Goal: Transaction & Acquisition: Purchase product/service

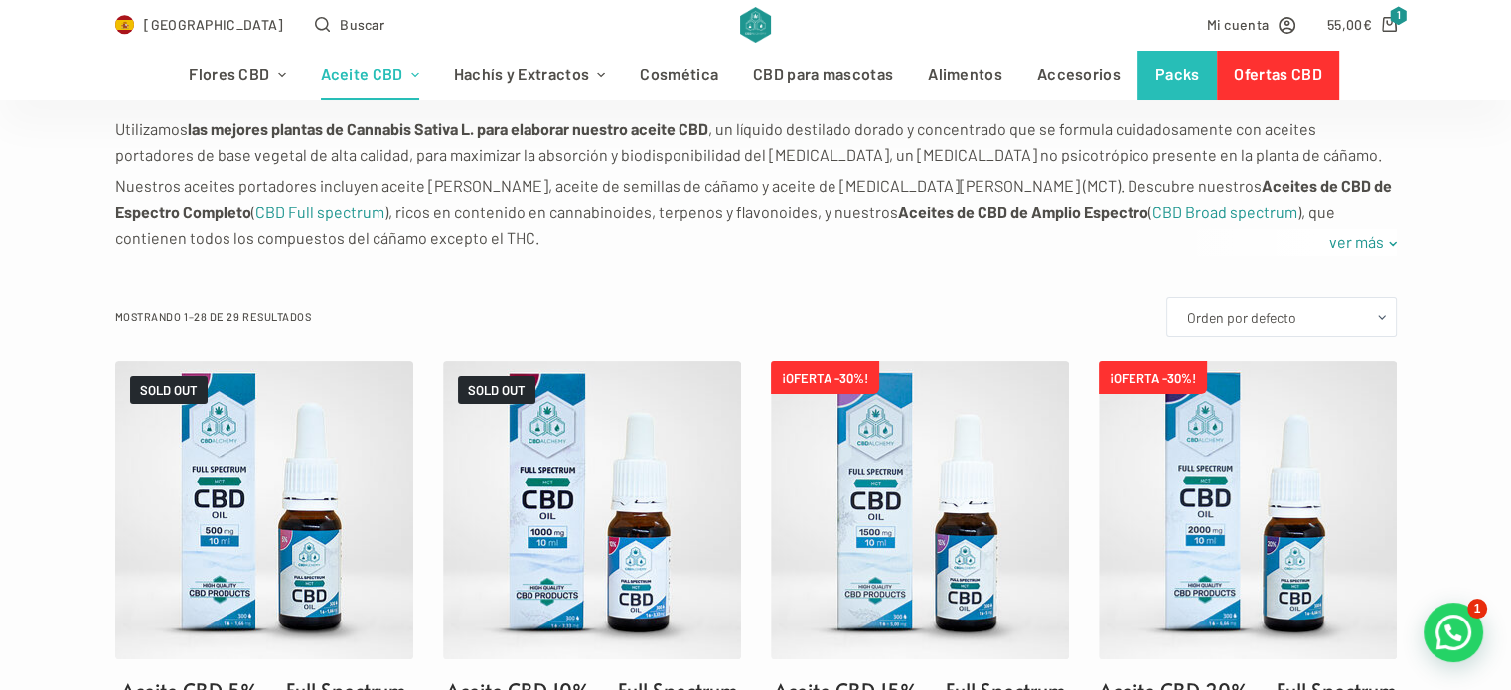
scroll to position [358, 0]
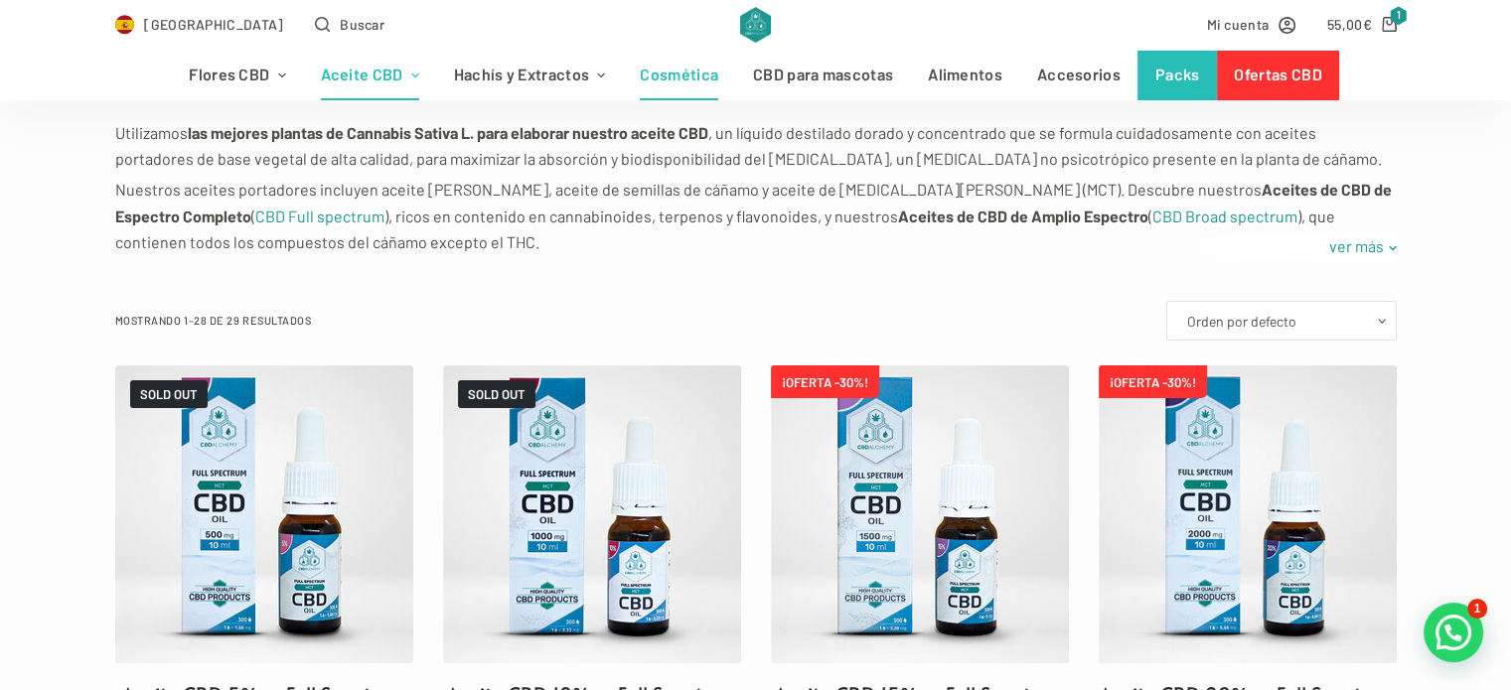
click at [671, 87] on link "Cosmética" at bounding box center [679, 76] width 113 height 50
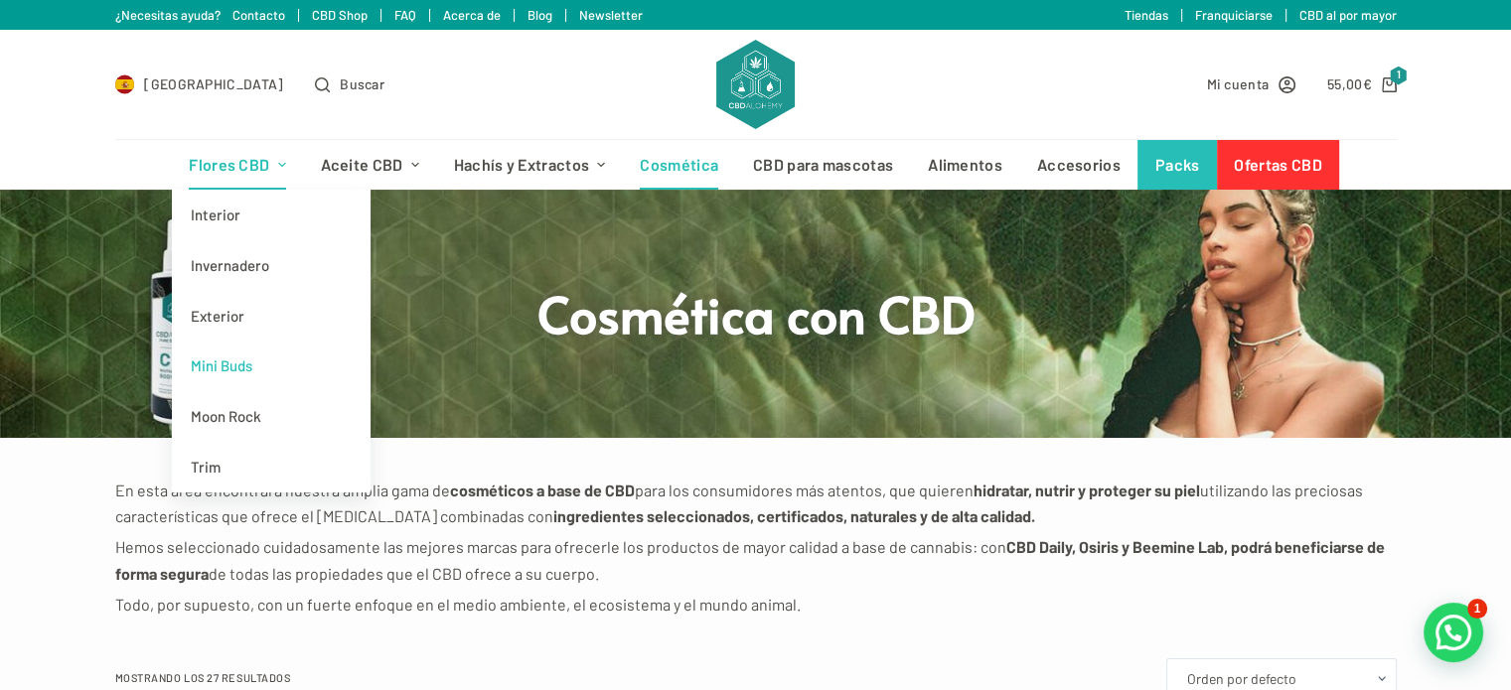
click at [235, 380] on link "Mini Buds" at bounding box center [271, 366] width 199 height 51
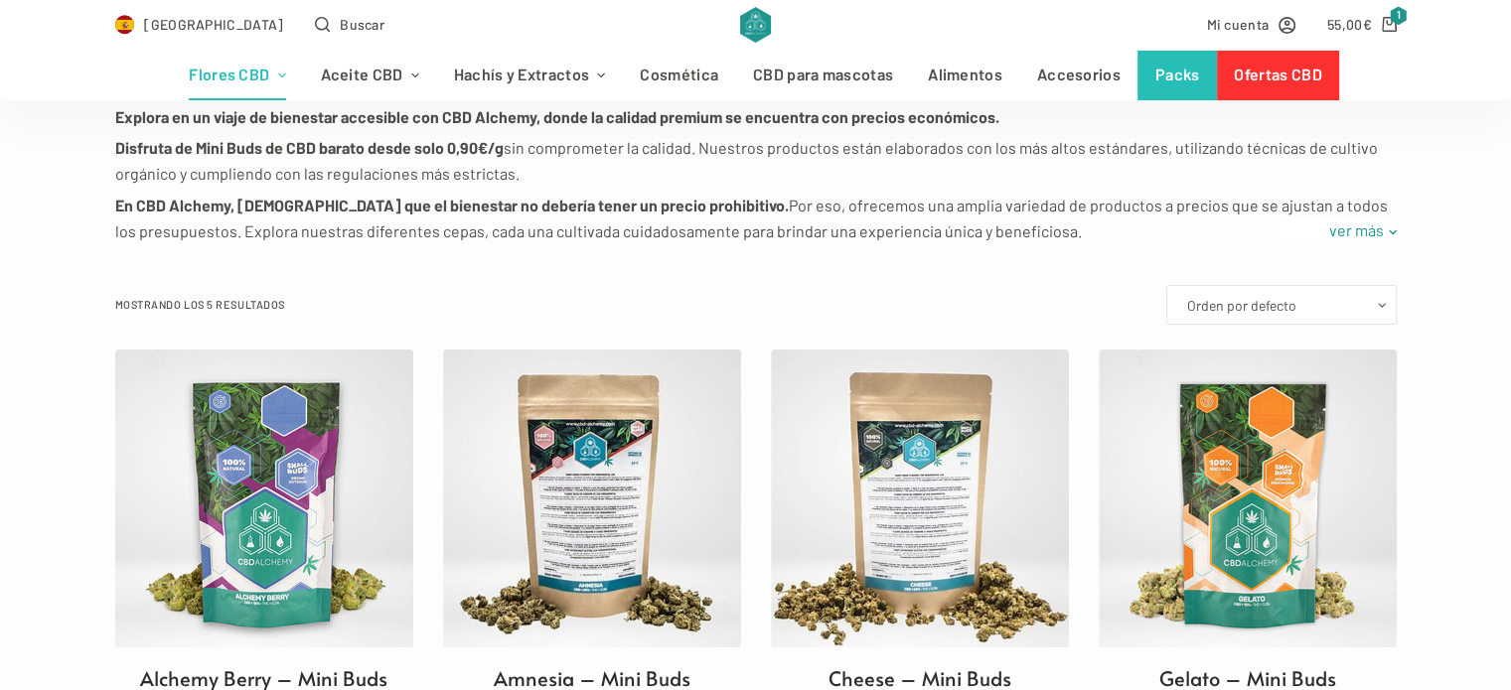
scroll to position [437, 0]
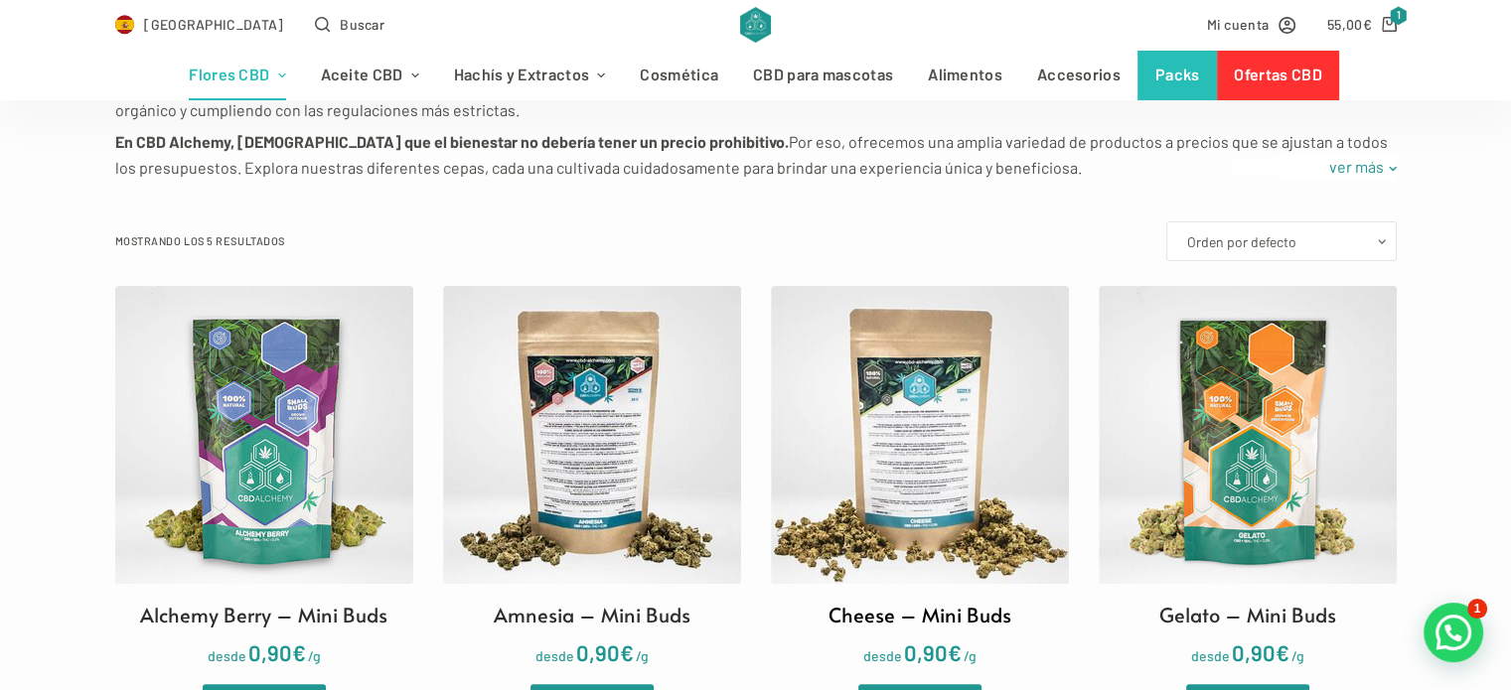
click at [867, 350] on img at bounding box center [920, 435] width 298 height 298
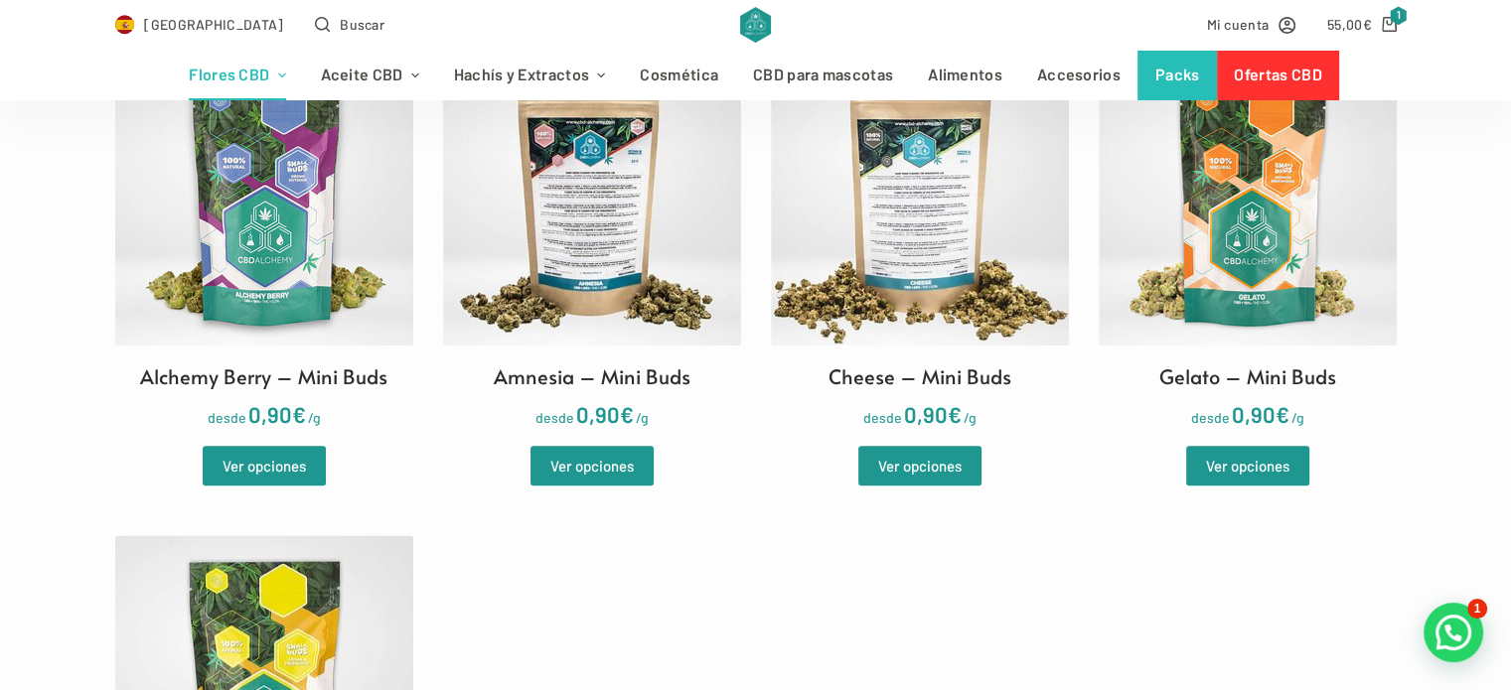
scroll to position [636, 0]
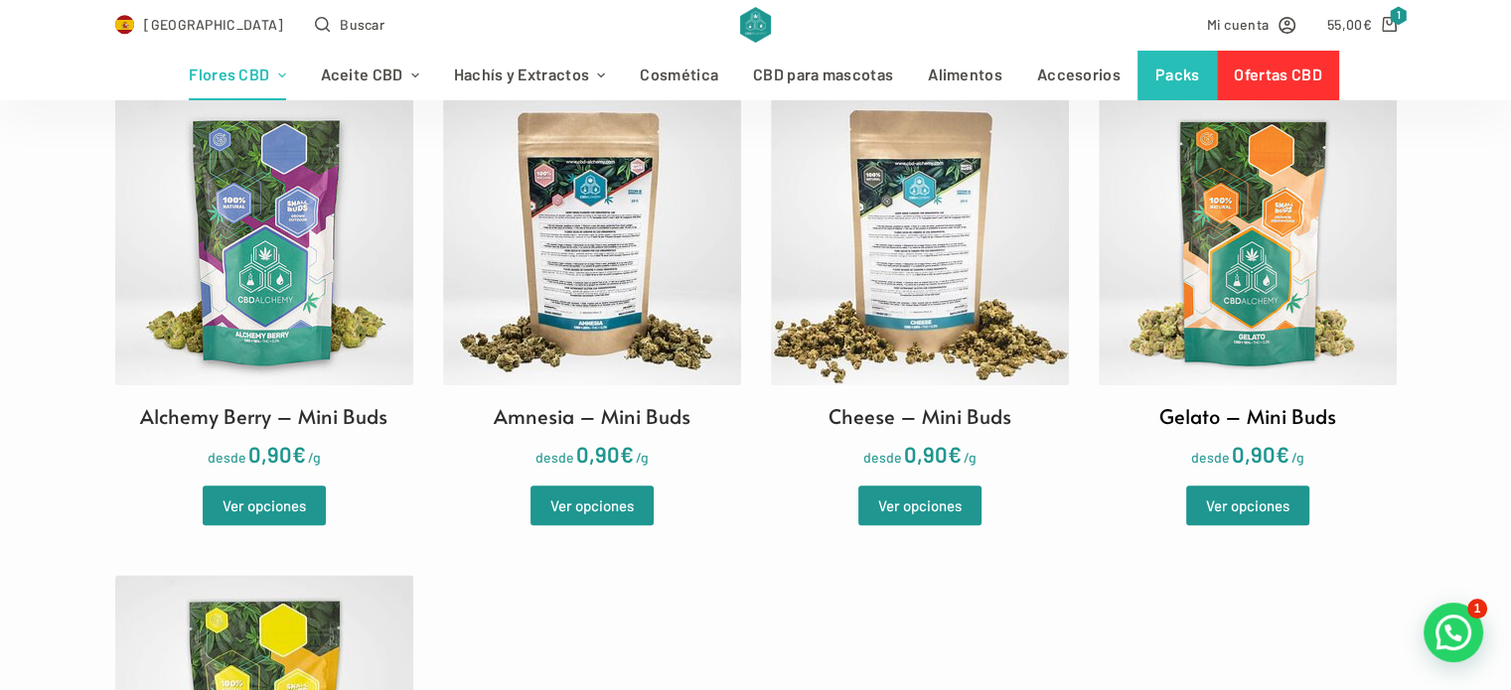
click at [1152, 340] on img at bounding box center [1247, 236] width 298 height 298
click at [1255, 420] on h2 "Gelato – Mini Buds" at bounding box center [1247, 416] width 177 height 30
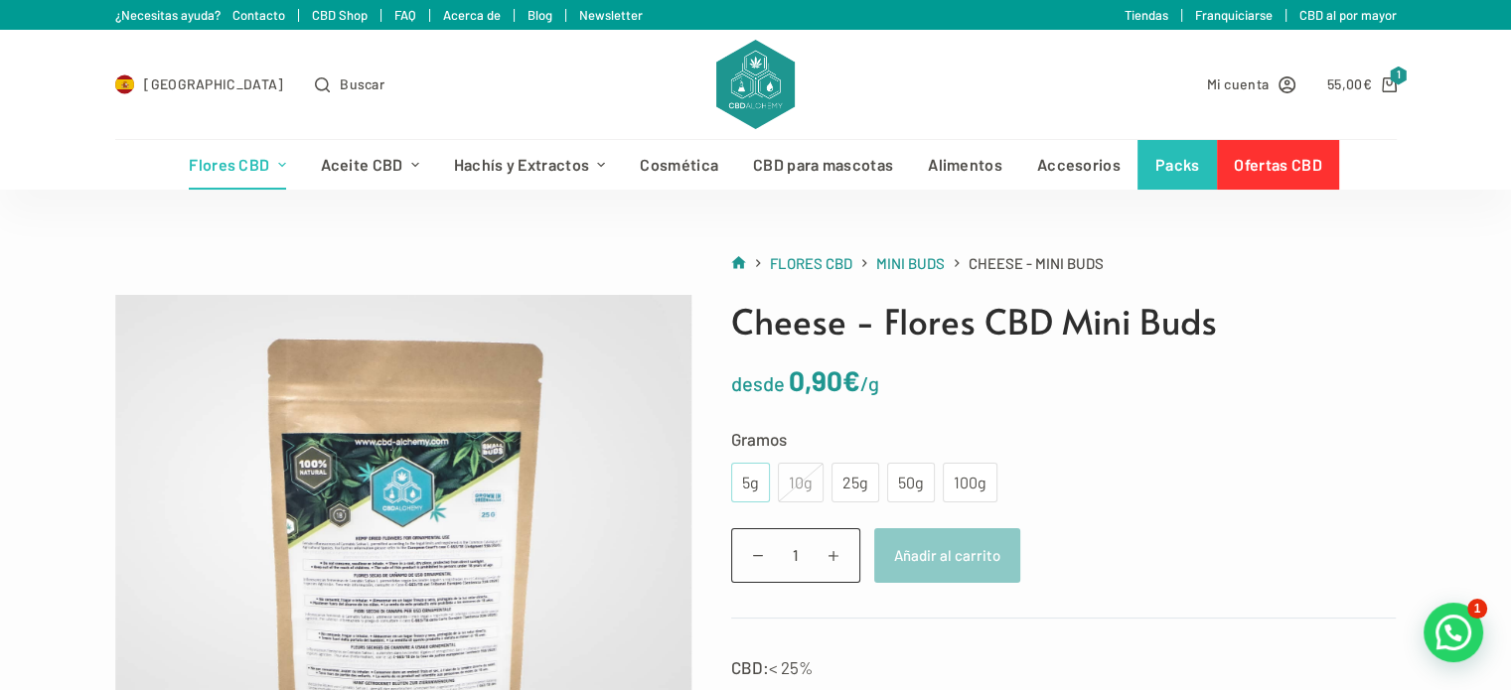
click at [746, 489] on div "5g" at bounding box center [750, 483] width 15 height 26
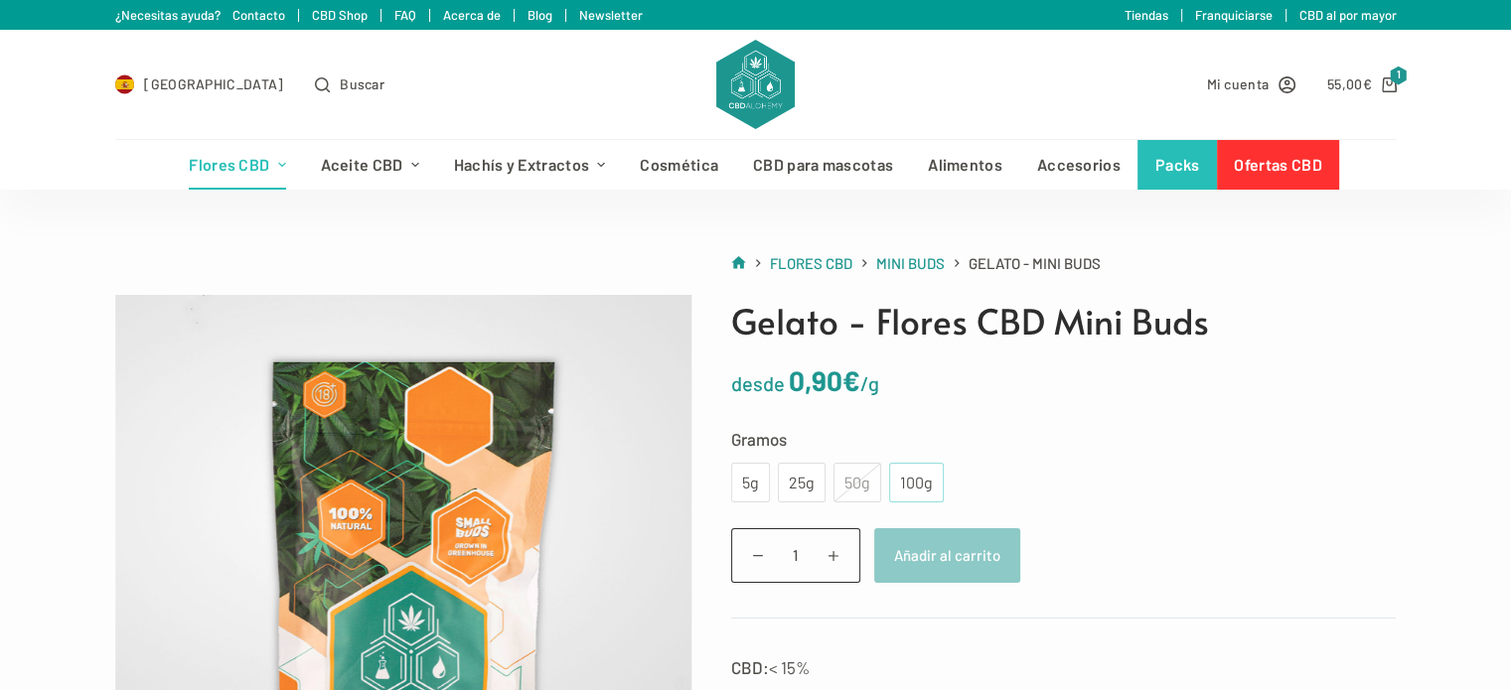
click at [901, 482] on div "100g" at bounding box center [916, 483] width 31 height 26
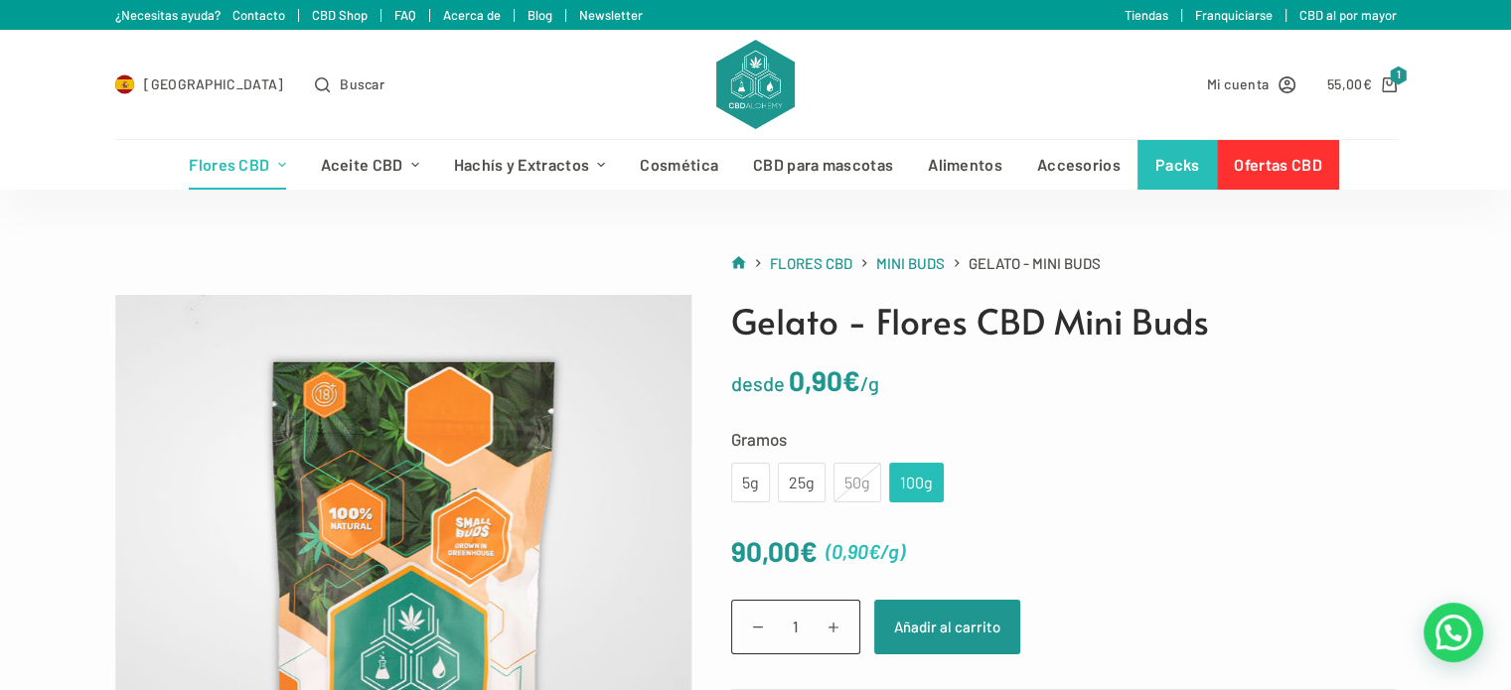
click at [993, 425] on label "Gramos" at bounding box center [1063, 439] width 665 height 28
click at [0, 0] on select "Elige una opción 5g 25g 50g 100g" at bounding box center [0, 0] width 0 height 0
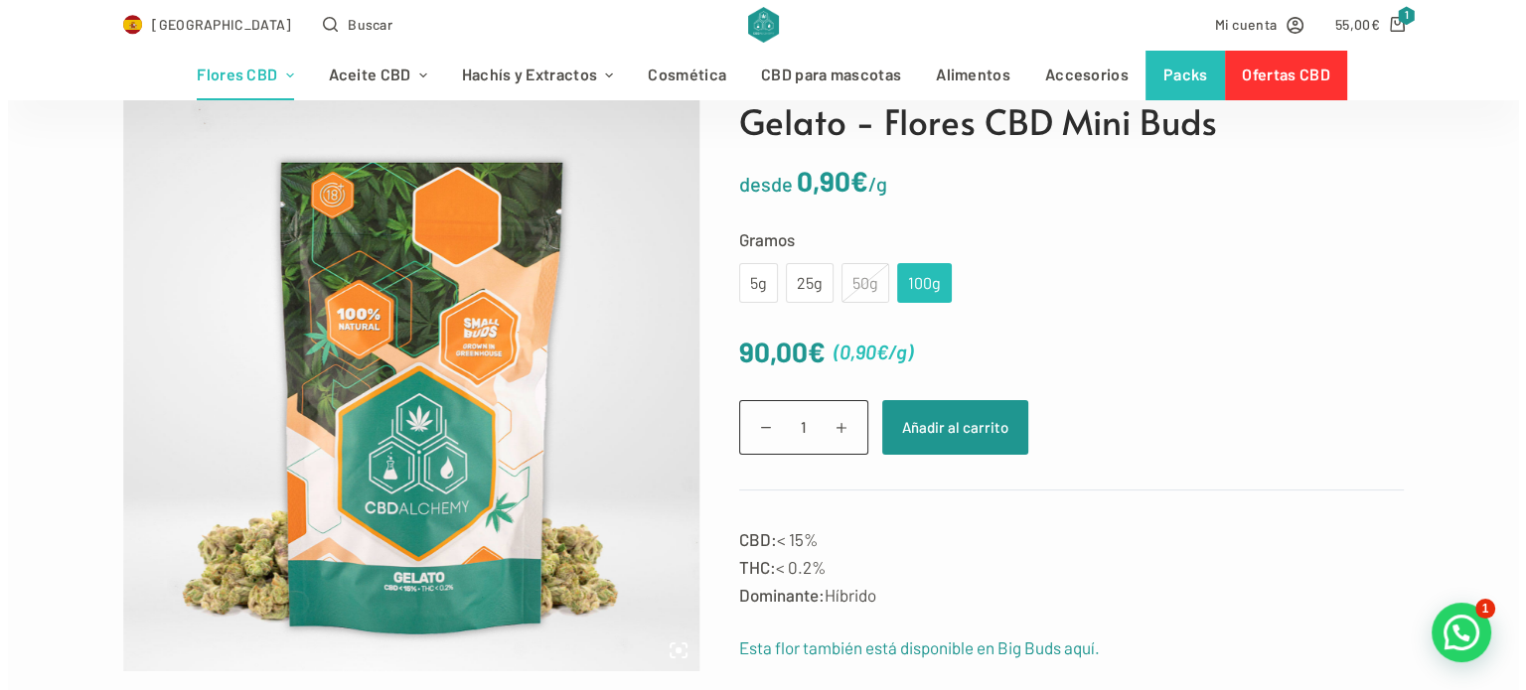
scroll to position [238, 0]
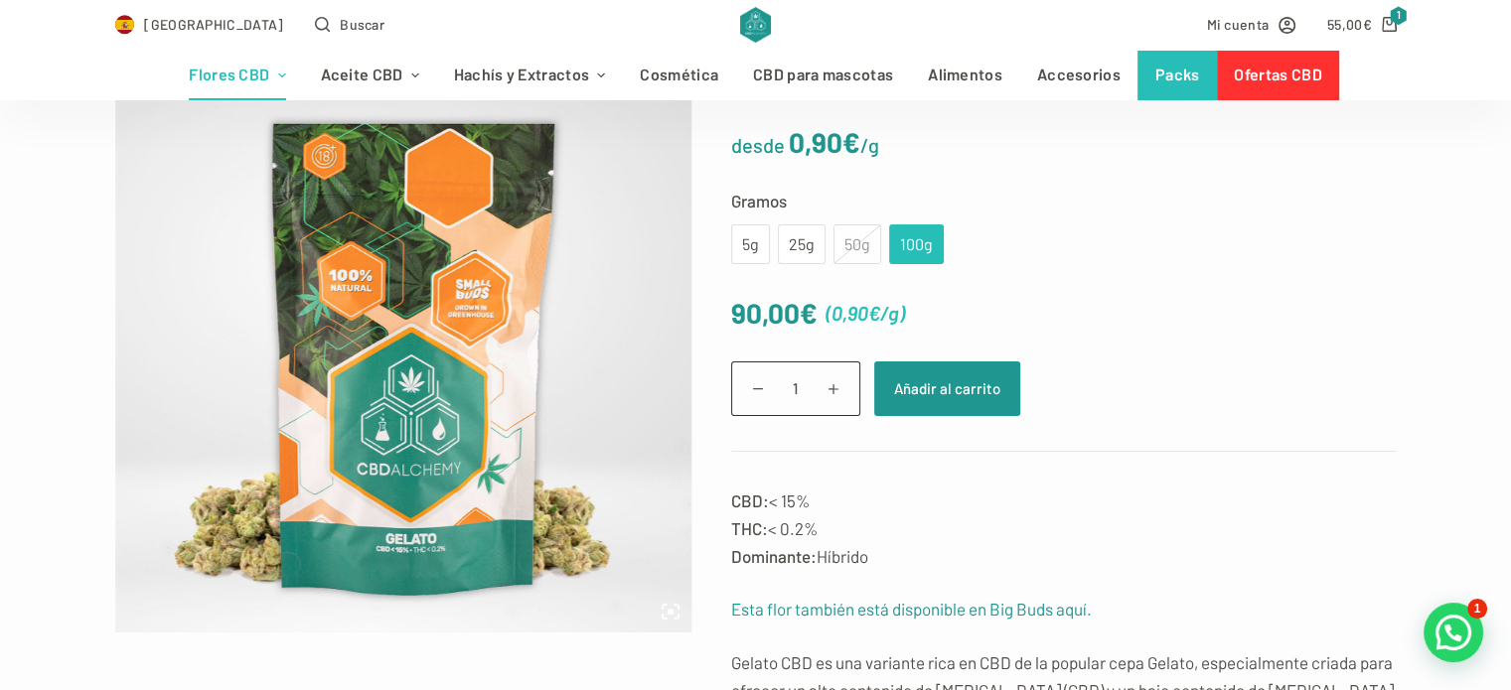
click at [734, 239] on div "5g" at bounding box center [750, 244] width 39 height 40
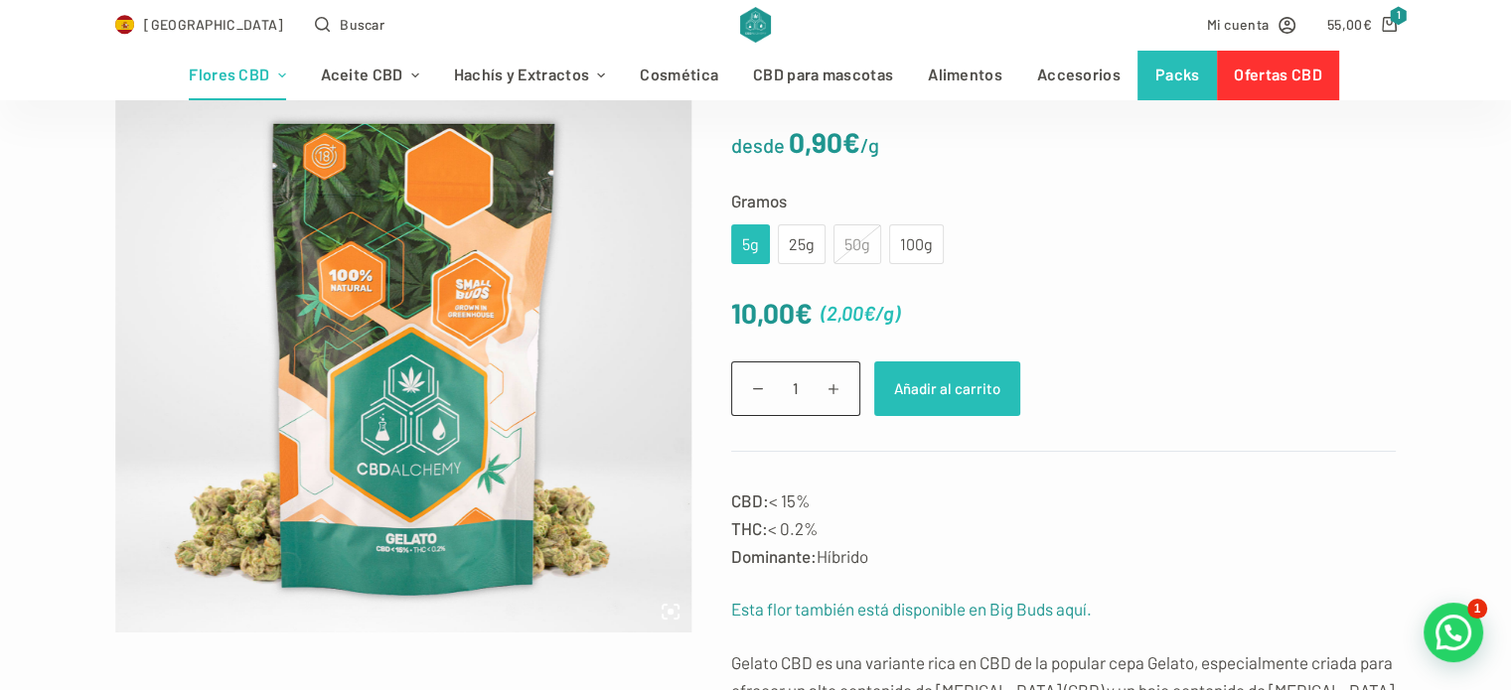
click at [922, 380] on button "Añadir al carrito" at bounding box center [947, 389] width 146 height 55
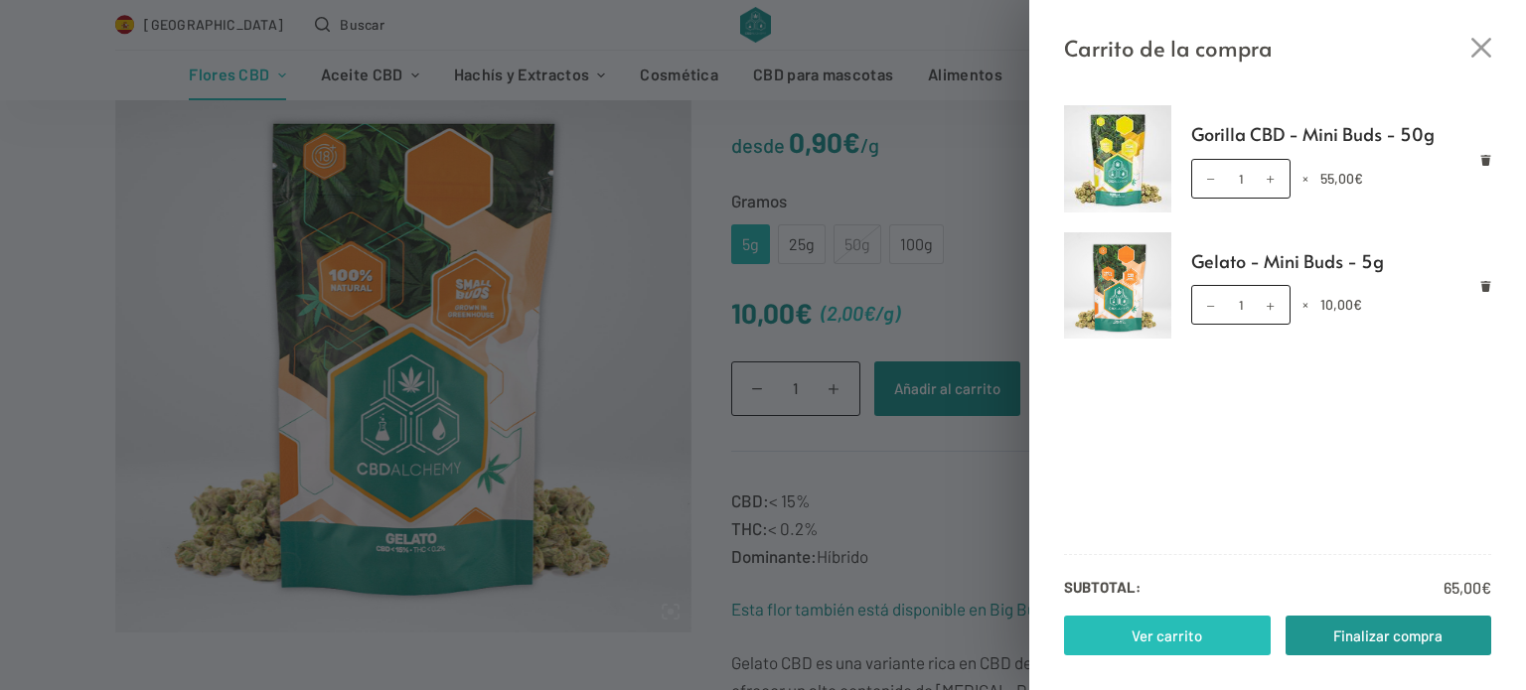
click at [1223, 623] on link "Ver carrito" at bounding box center [1167, 636] width 207 height 40
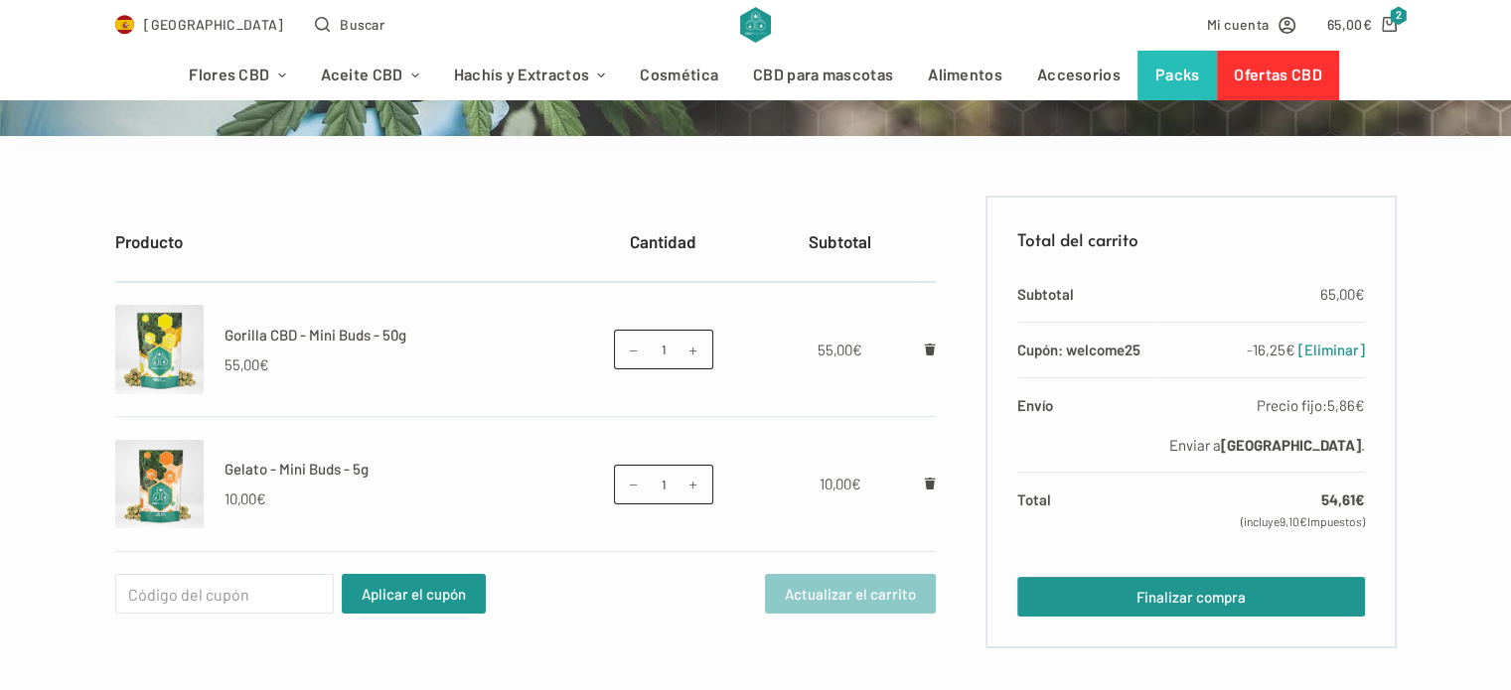
scroll to position [318, 0]
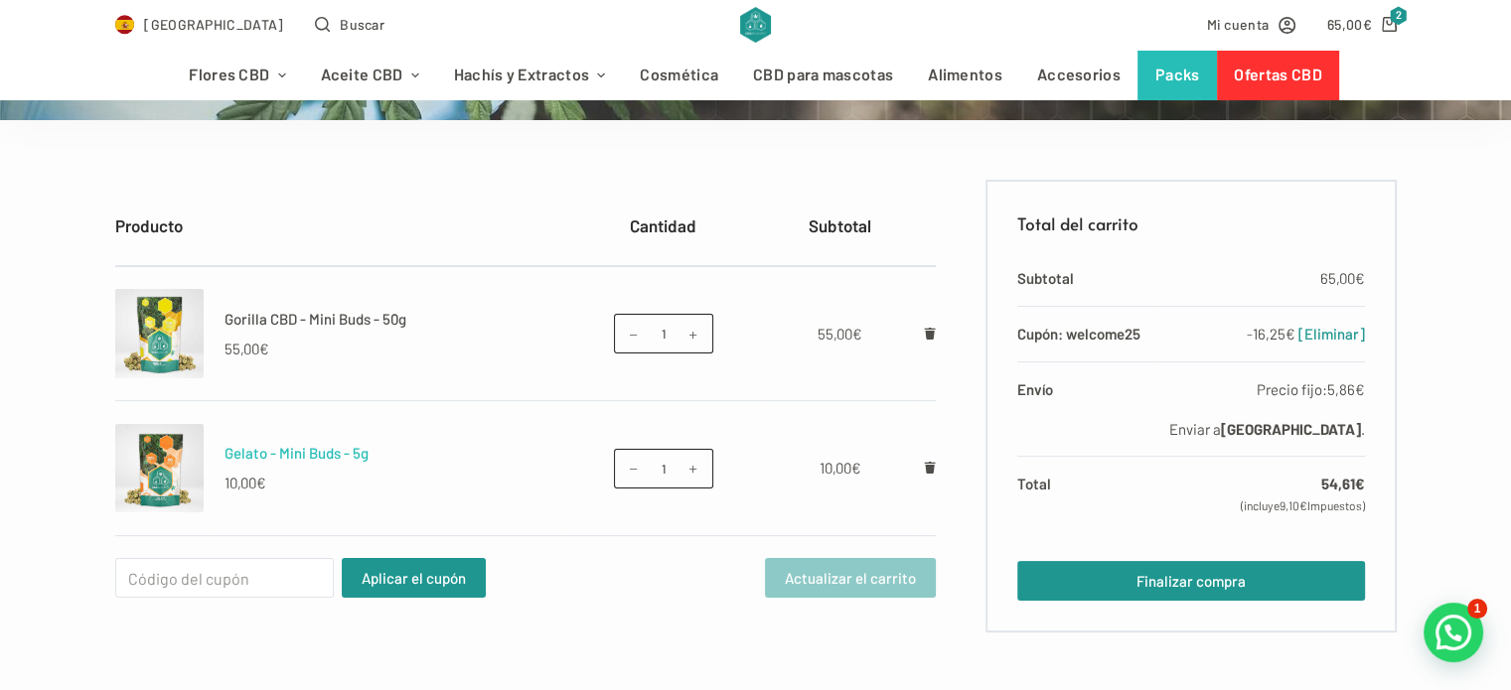
click at [320, 453] on link "Gelato - Mini Buds - 5g" at bounding box center [296, 453] width 144 height 18
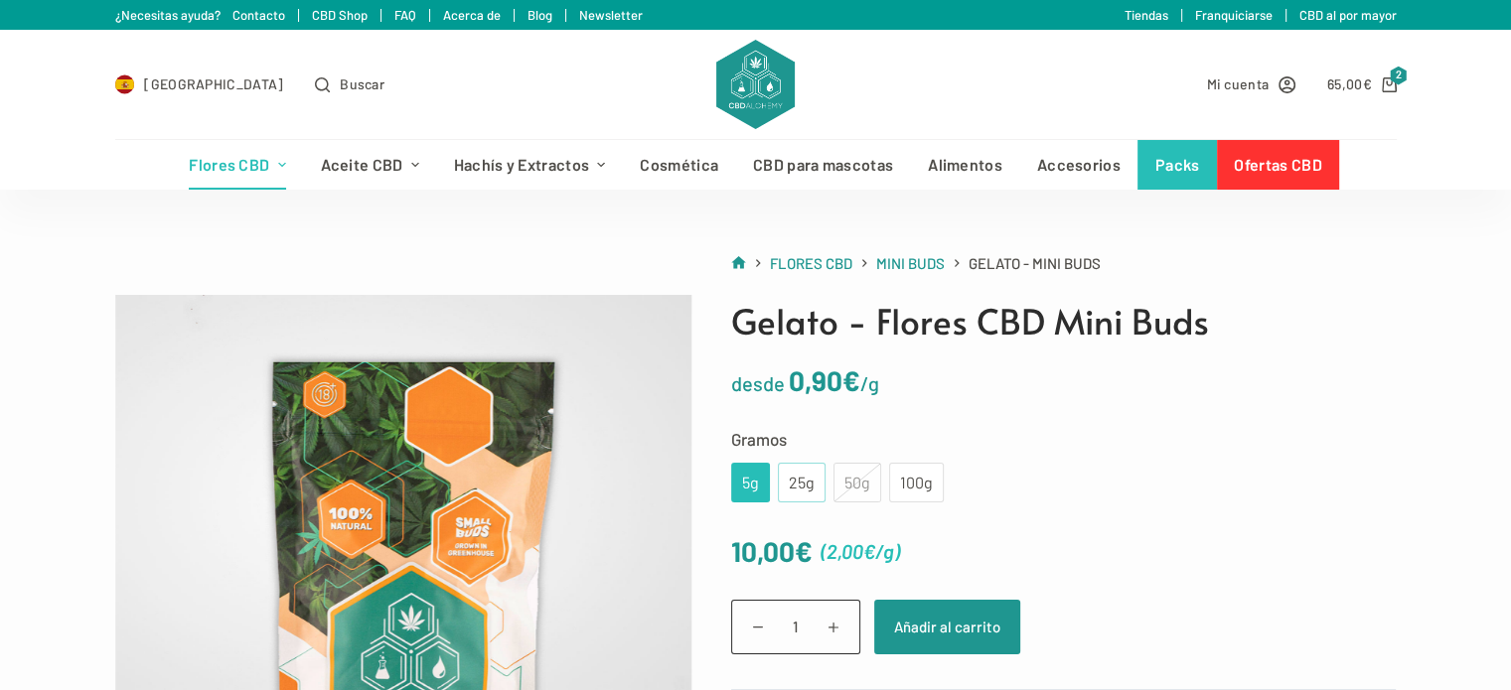
click at [818, 488] on div "25g" at bounding box center [802, 483] width 48 height 40
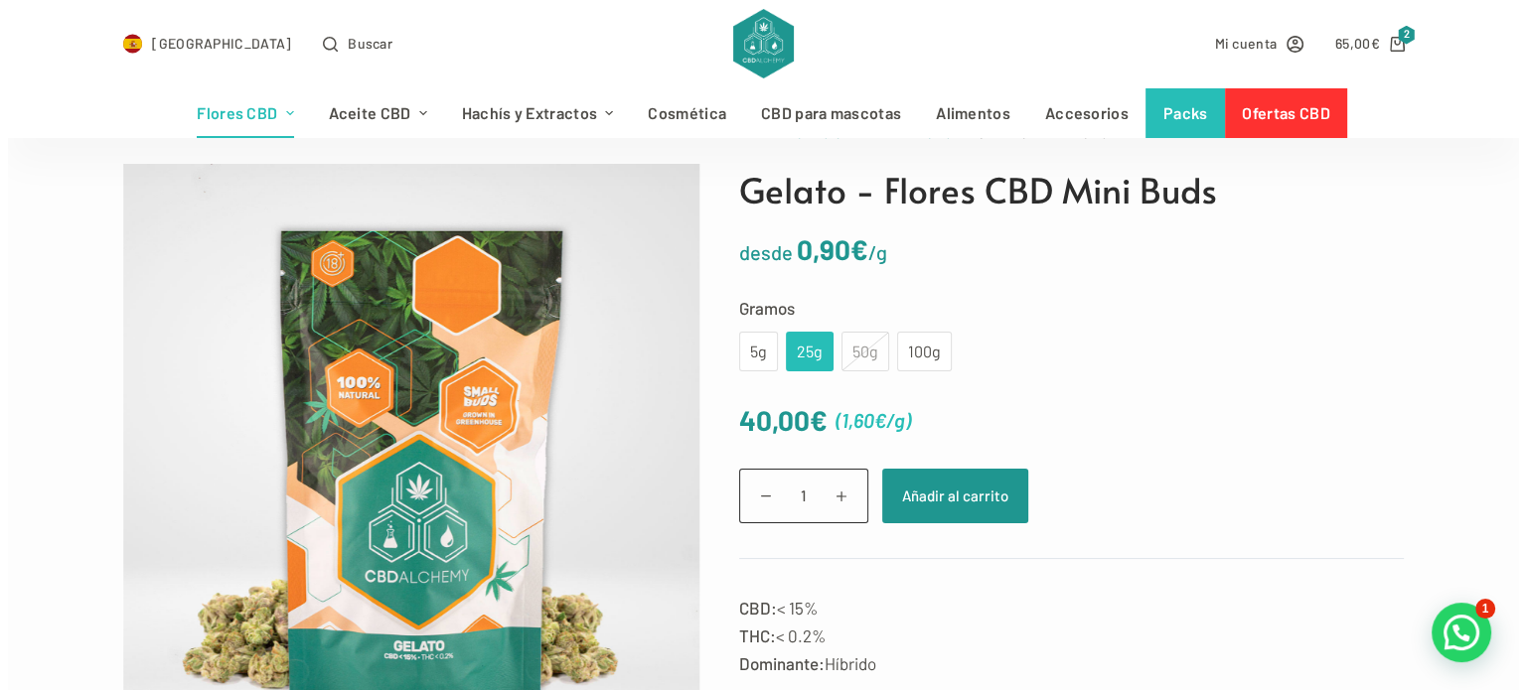
scroll to position [159, 0]
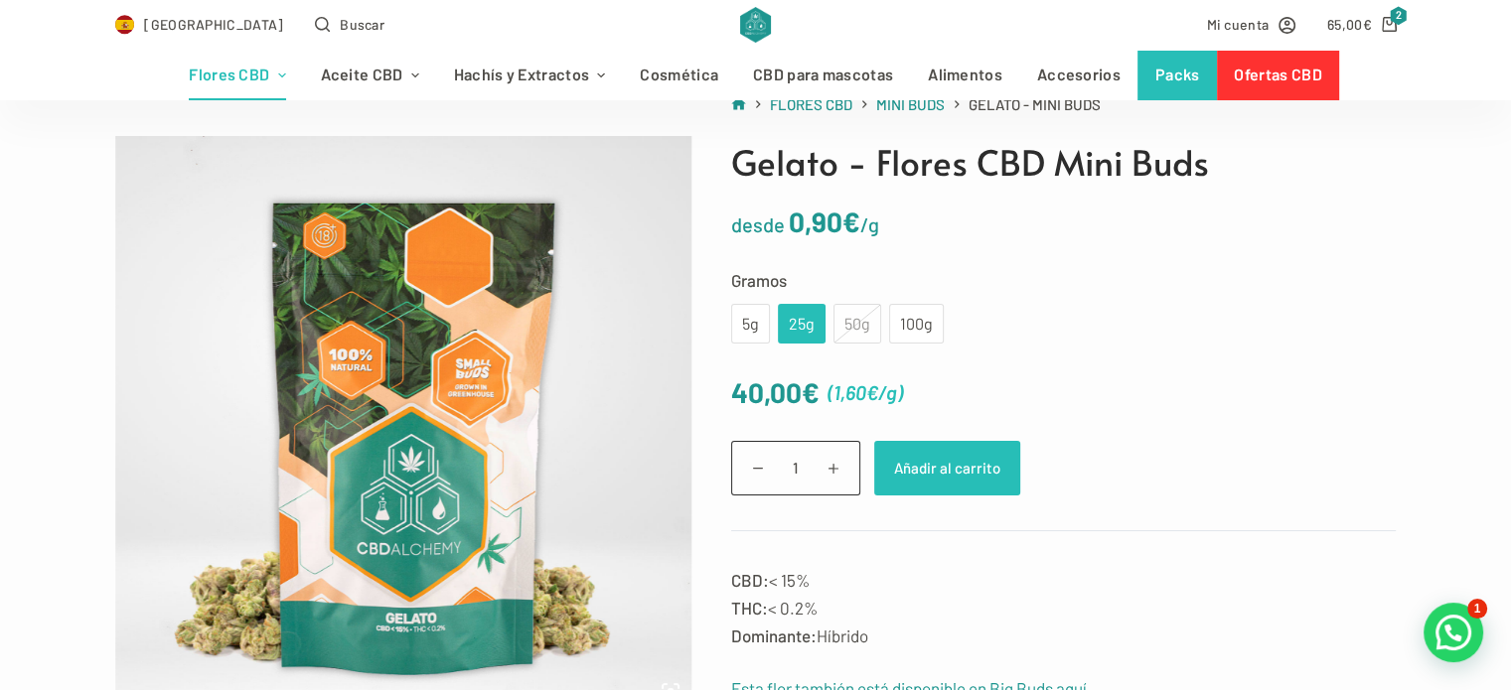
click at [993, 451] on button "Añadir al carrito" at bounding box center [947, 468] width 146 height 55
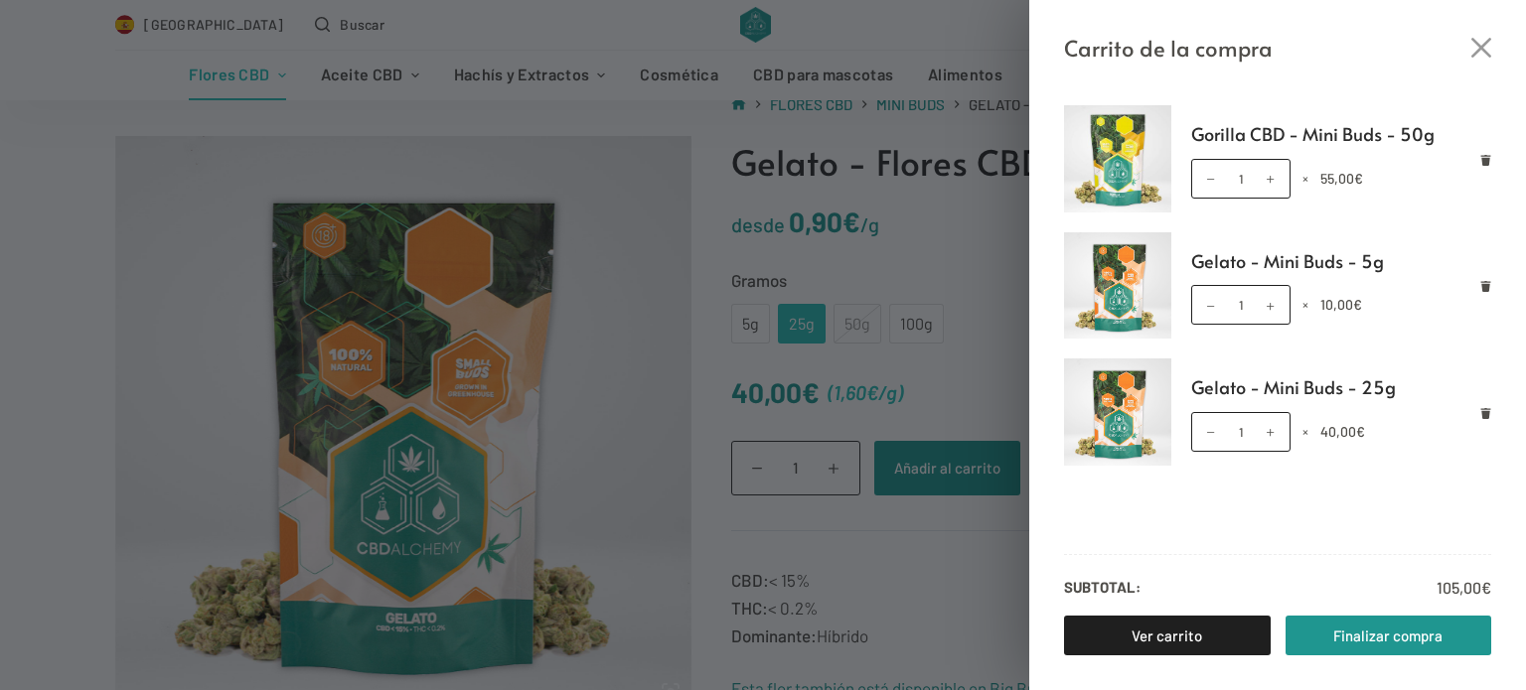
click at [1491, 292] on ul "Gorilla CBD - Mini Buds - 50g Gorilla CBD - Mini Buds - 50g cantidad 1 × 55,00 …" at bounding box center [1277, 319] width 497 height 428
click at [1482, 287] on icon "Eliminar Gelato - Mini Buds - 5g del carrito" at bounding box center [1486, 286] width 10 height 11
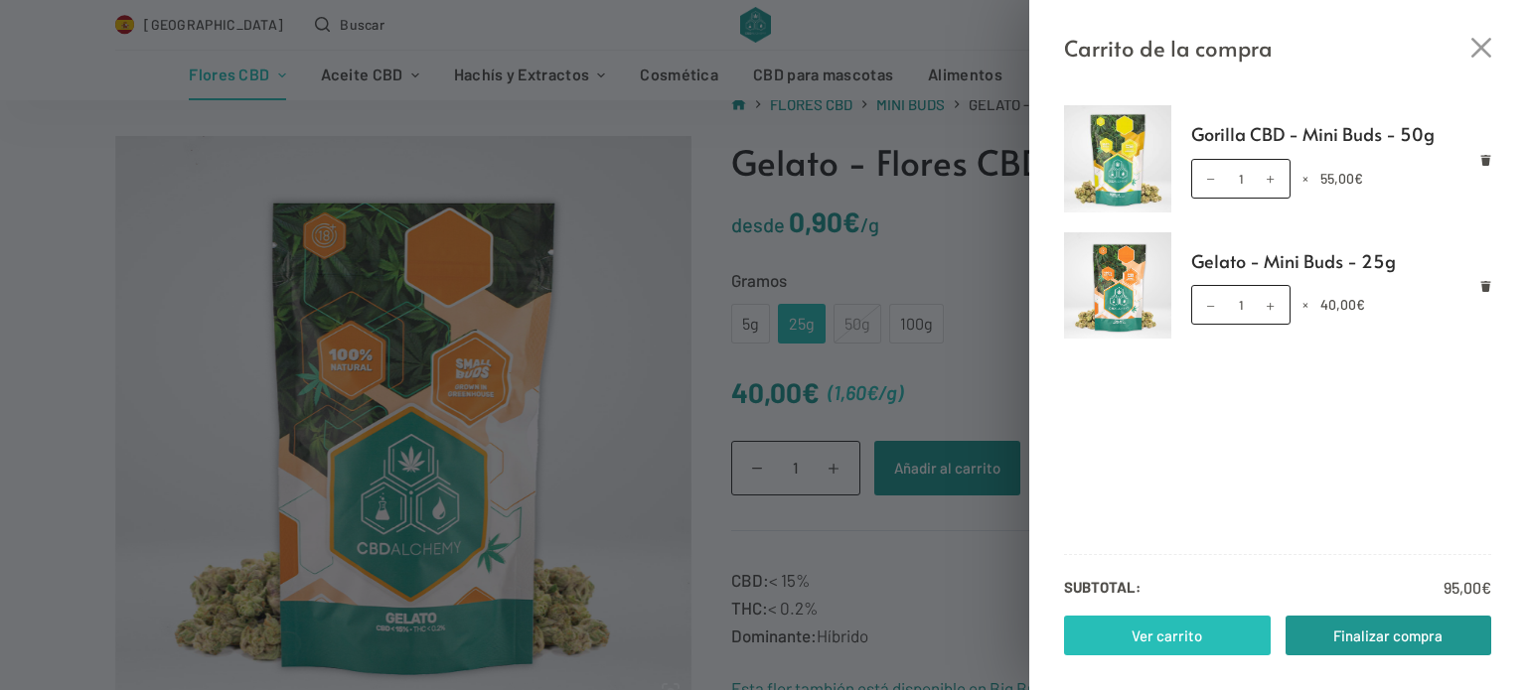
click at [1172, 635] on link "Ver carrito" at bounding box center [1167, 636] width 207 height 40
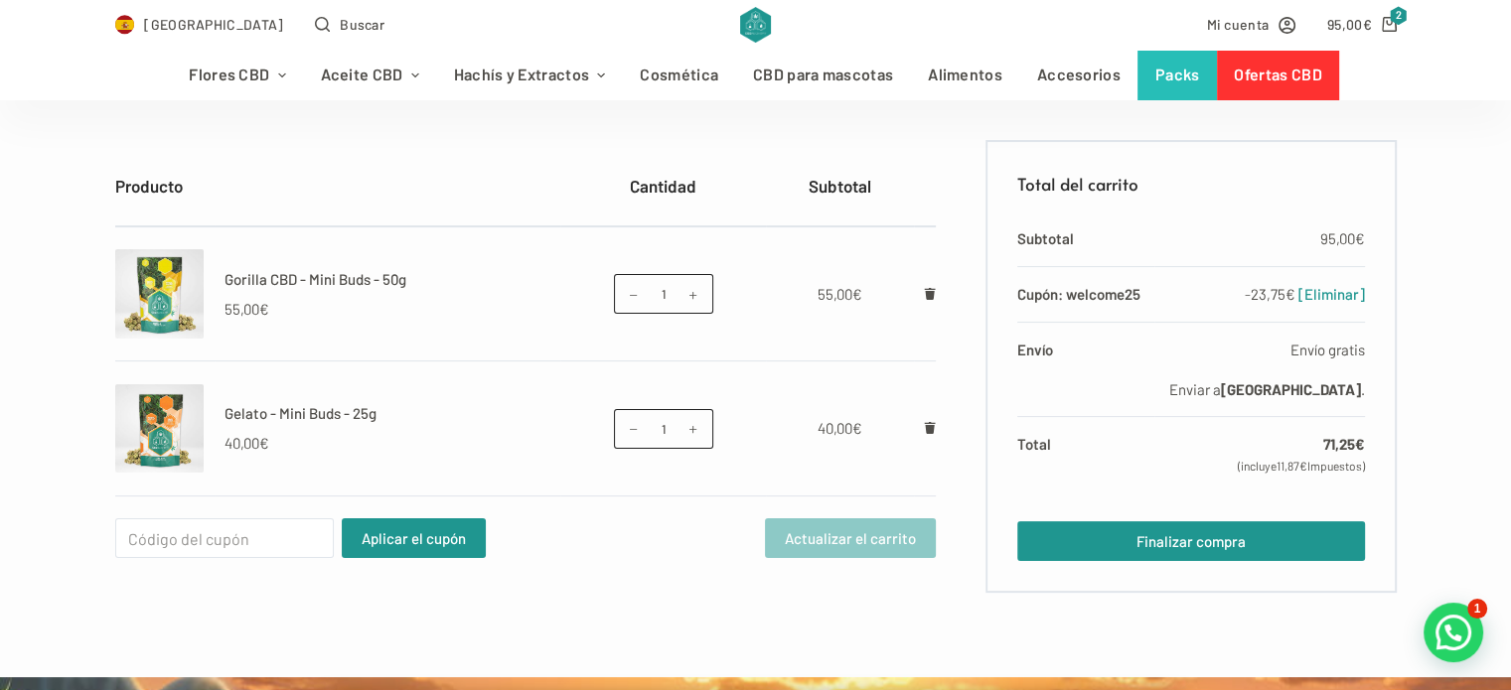
scroll to position [397, 0]
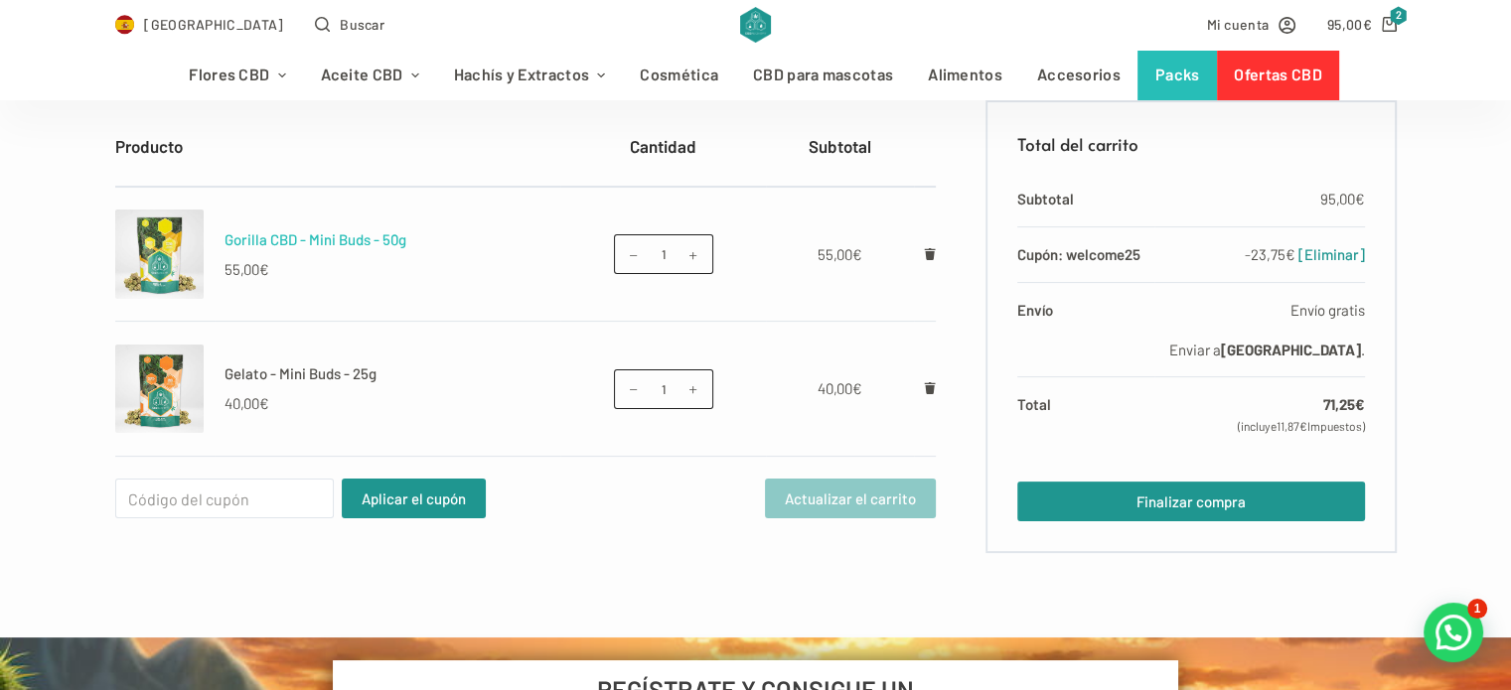
click at [318, 243] on link "Gorilla CBD - Mini Buds - 50g" at bounding box center [315, 239] width 182 height 18
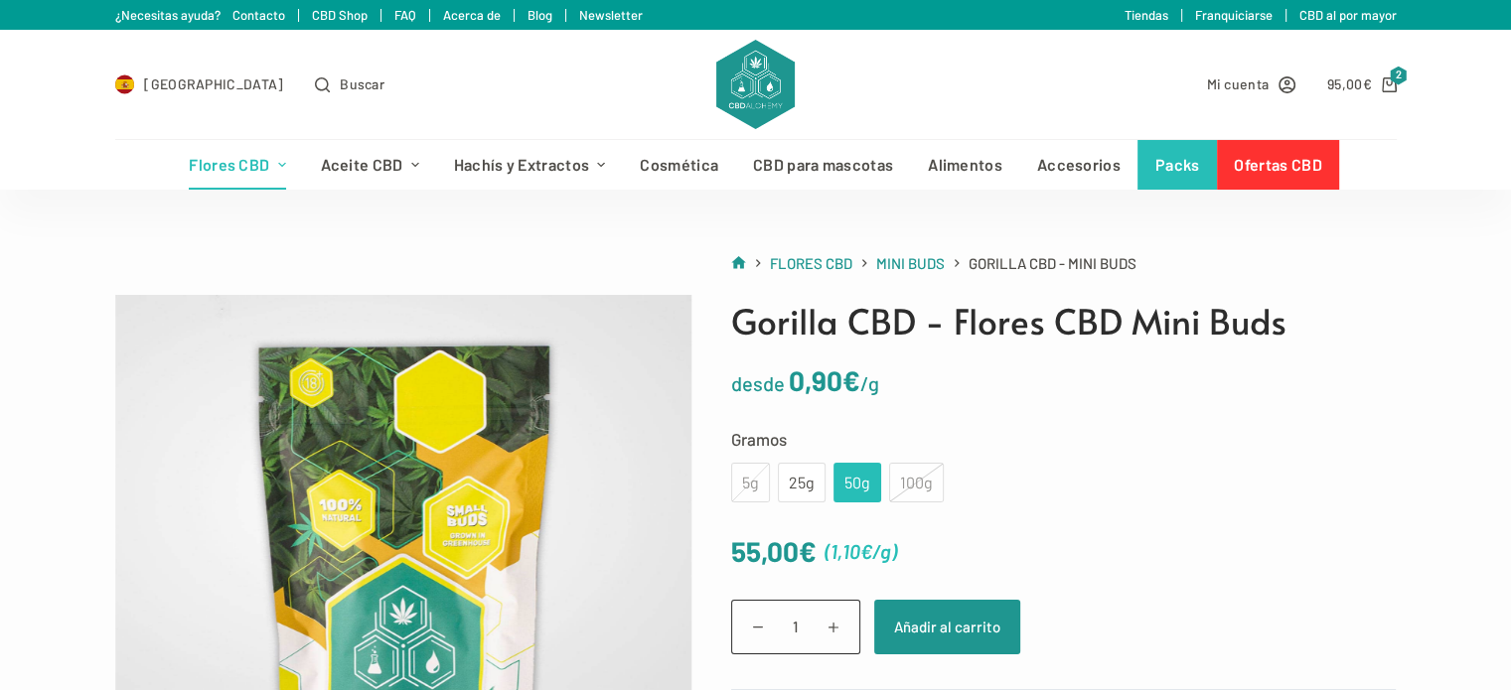
click at [848, 491] on div "50g" at bounding box center [857, 483] width 24 height 26
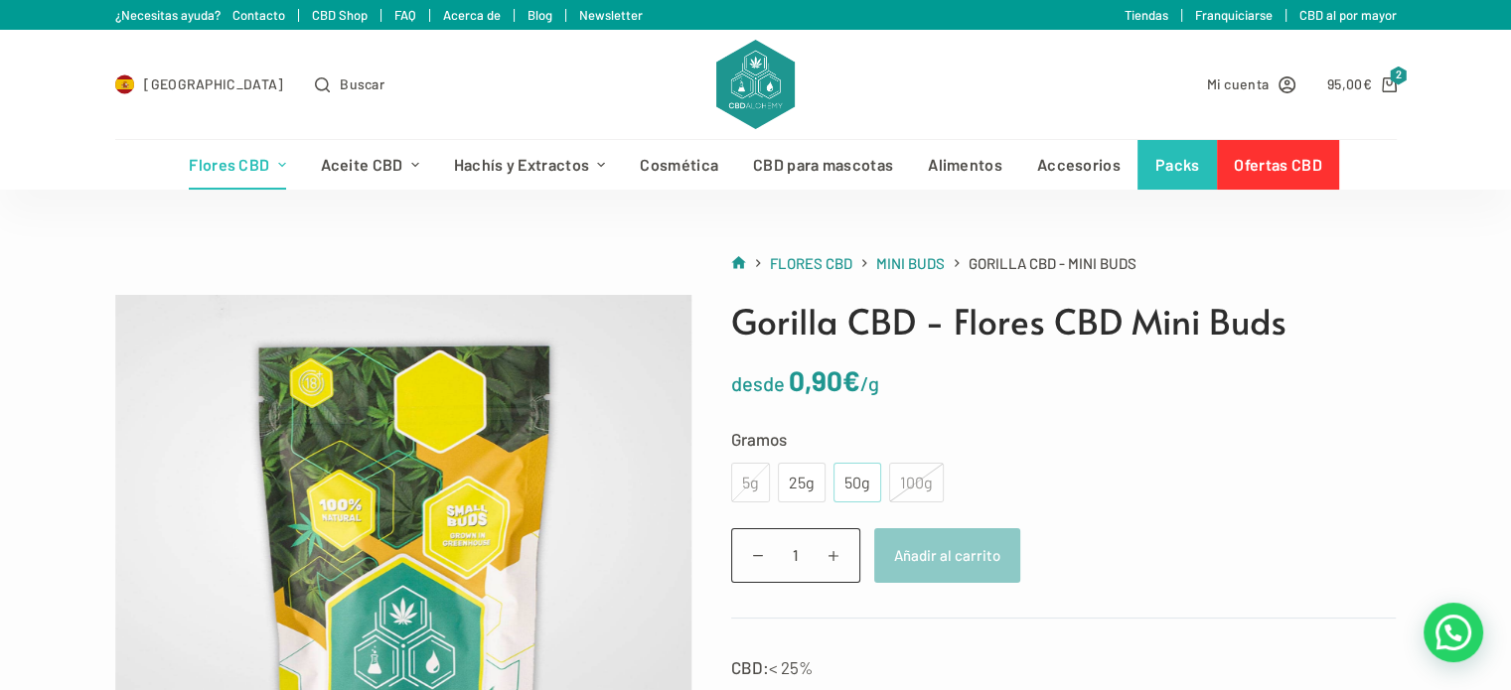
click at [849, 496] on div "50g" at bounding box center [857, 483] width 48 height 40
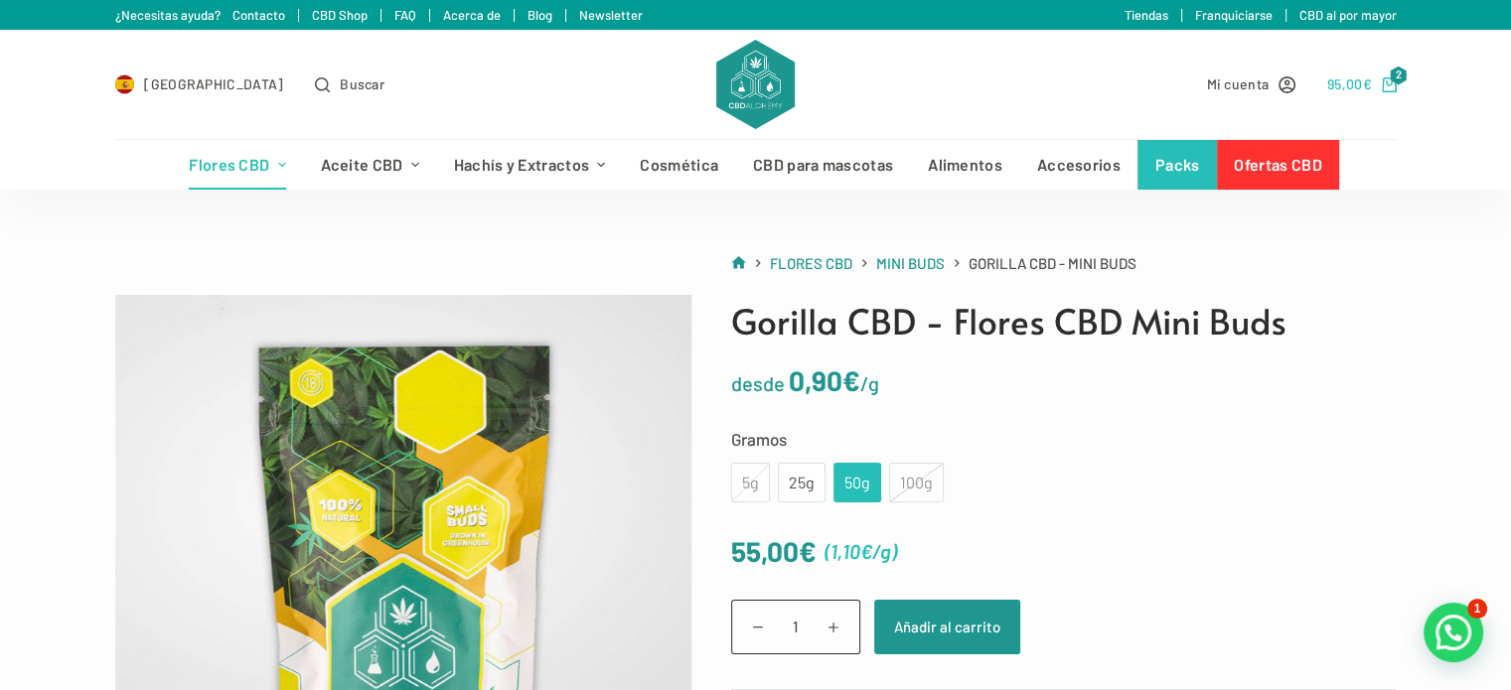
click at [1390, 77] on span "2" at bounding box center [1399, 76] width 18 height 19
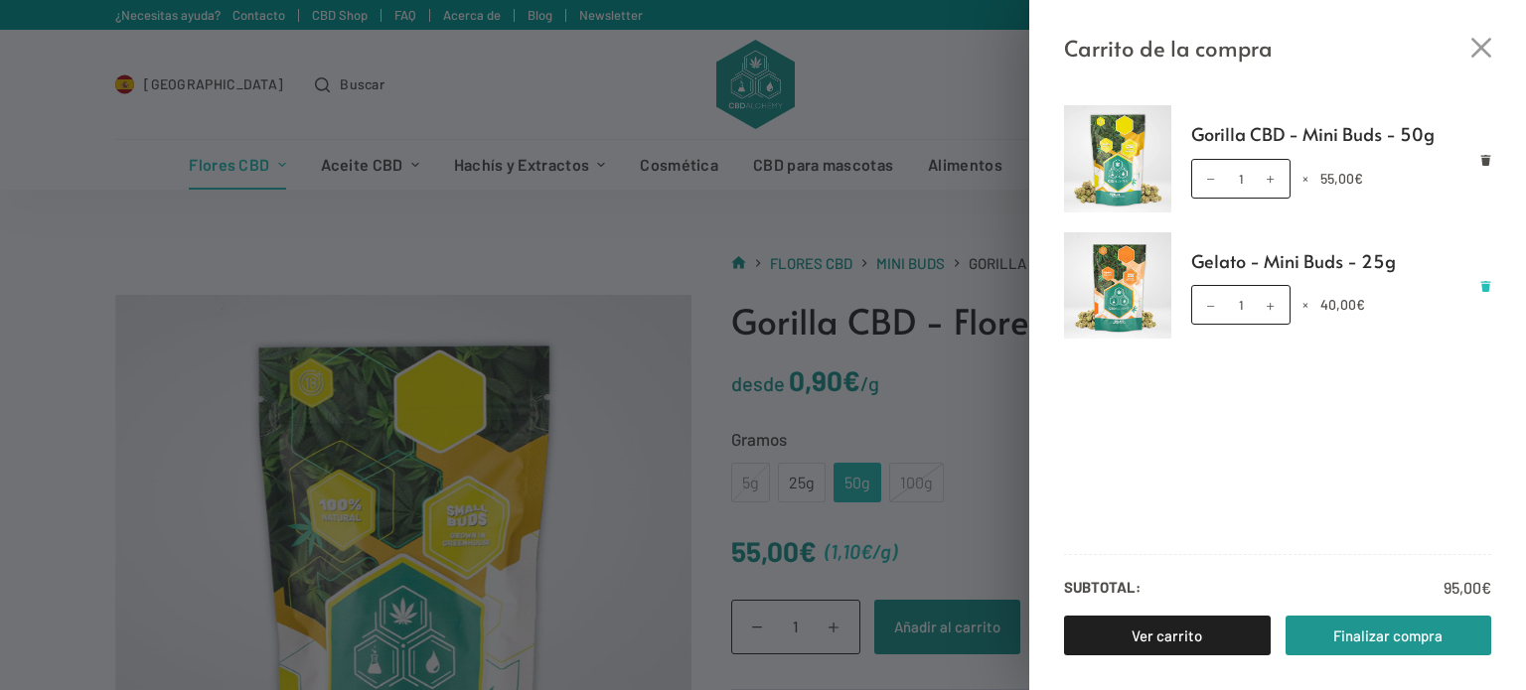
click at [1482, 285] on icon "Eliminar Gelato - Mini Buds - 25g del carrito" at bounding box center [1486, 286] width 10 height 11
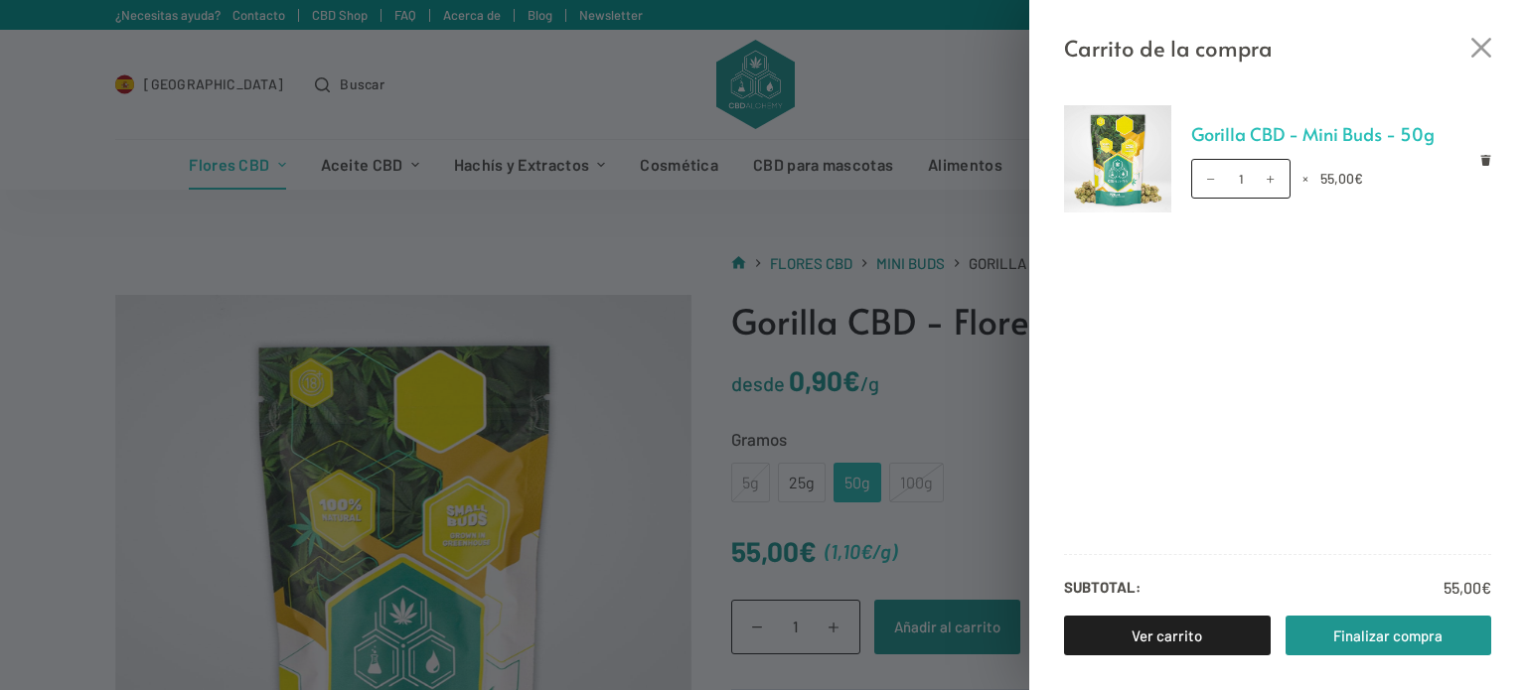
click at [1388, 140] on link "Gorilla CBD - Mini Buds - 50g" at bounding box center [1341, 134] width 301 height 30
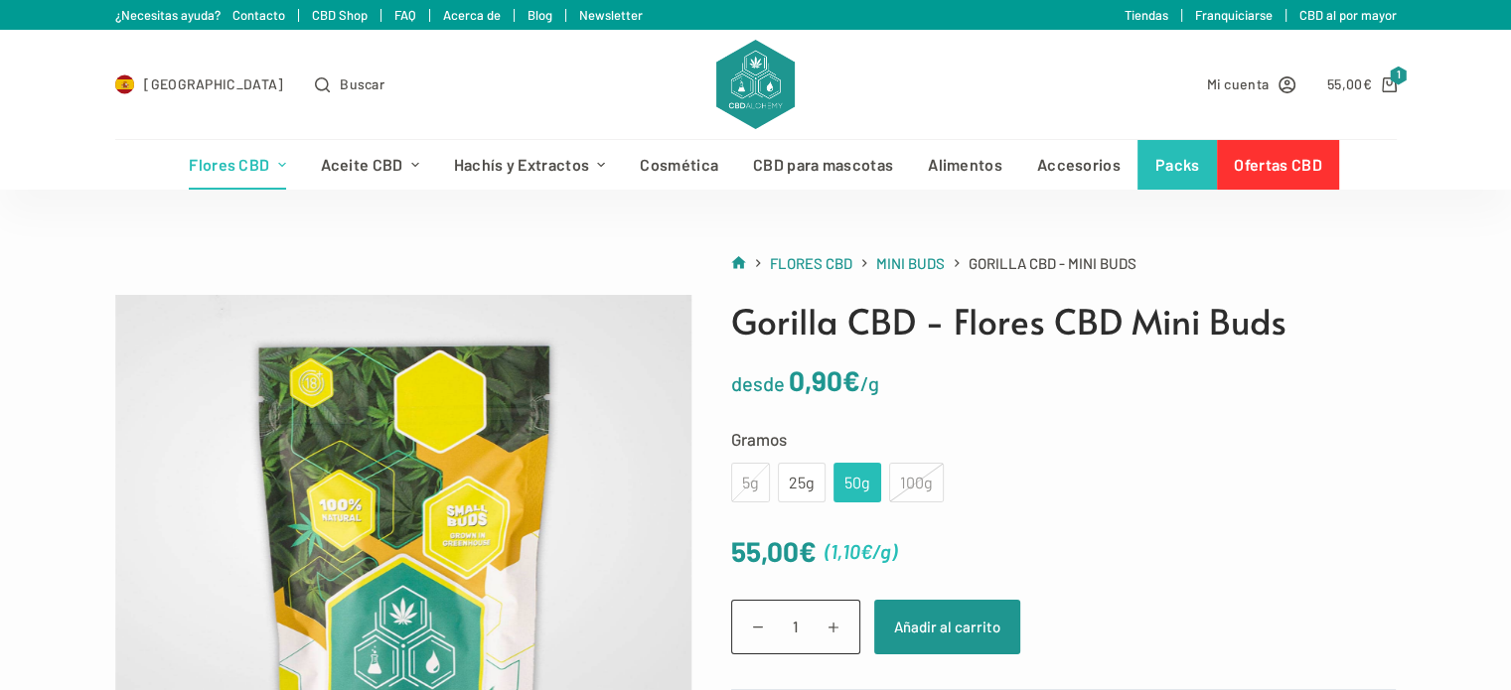
click at [898, 480] on div "100g" at bounding box center [916, 483] width 55 height 40
click at [907, 272] on link "Mini Buds" at bounding box center [910, 263] width 69 height 25
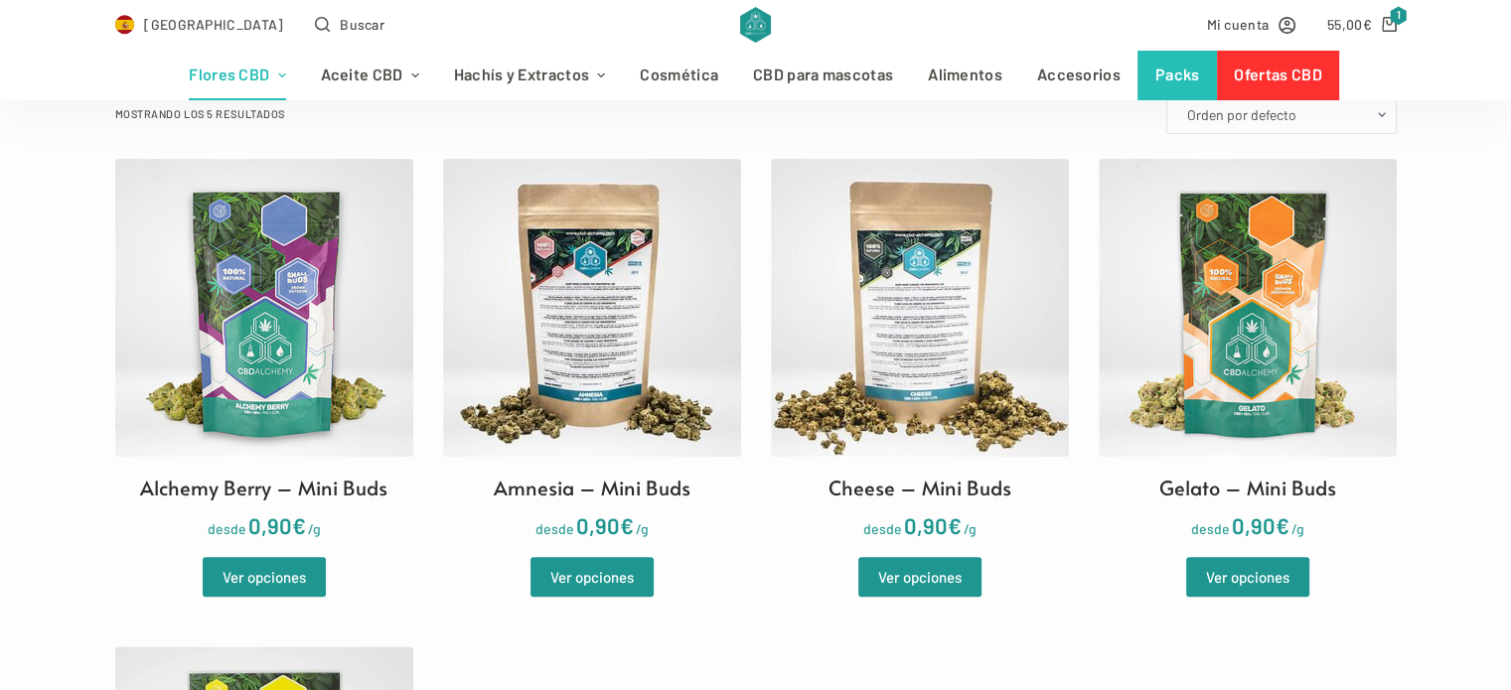
scroll to position [596, 0]
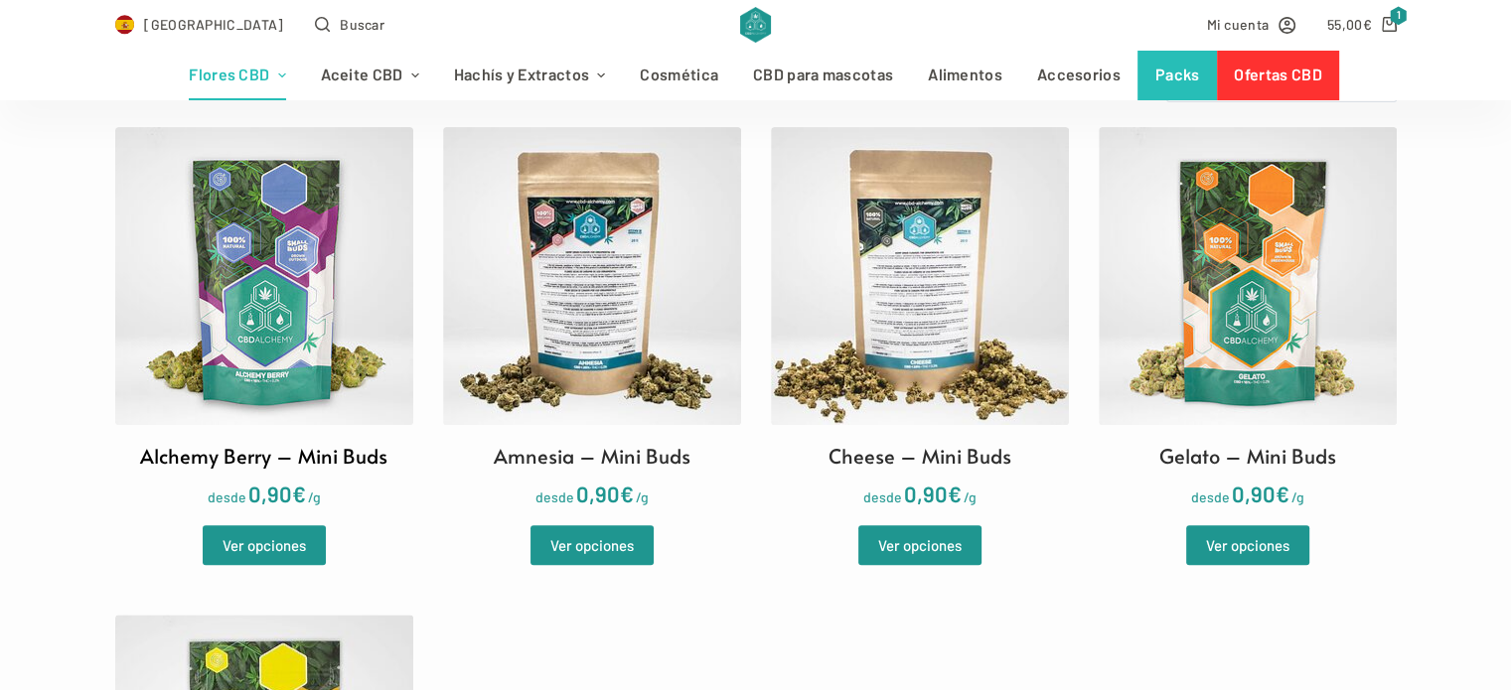
click at [287, 450] on h2 "Alchemy Berry – Mini Buds" at bounding box center [263, 456] width 247 height 30
click at [1194, 352] on img at bounding box center [1247, 276] width 298 height 298
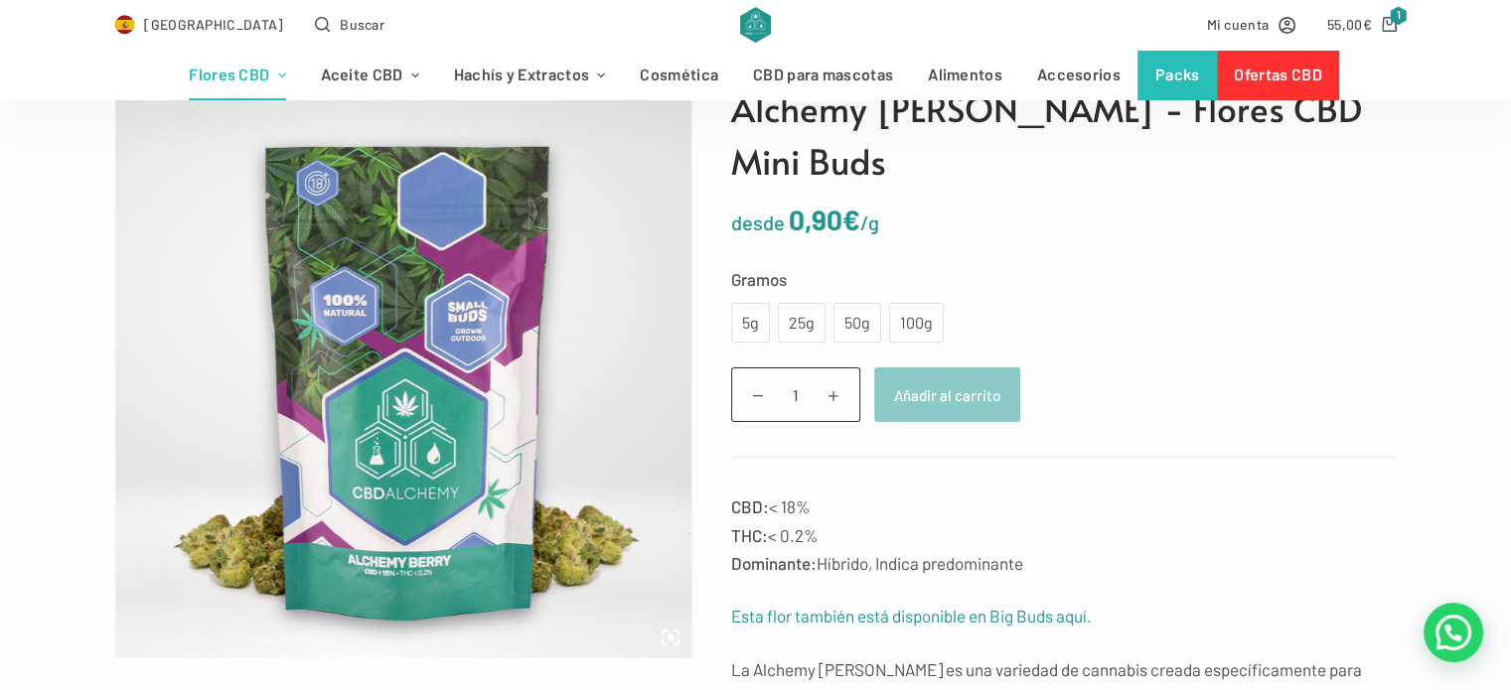
scroll to position [199, 0]
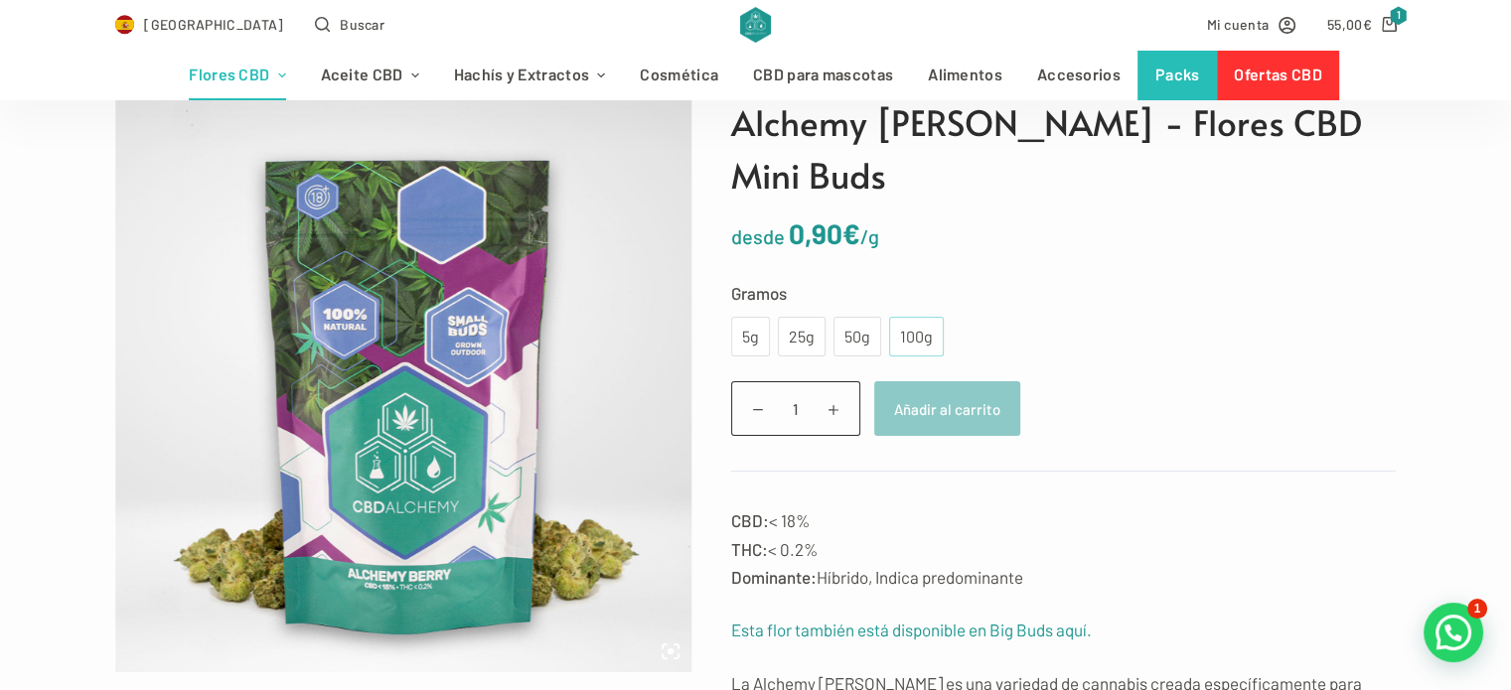
click at [913, 324] on div "100g" at bounding box center [916, 337] width 31 height 26
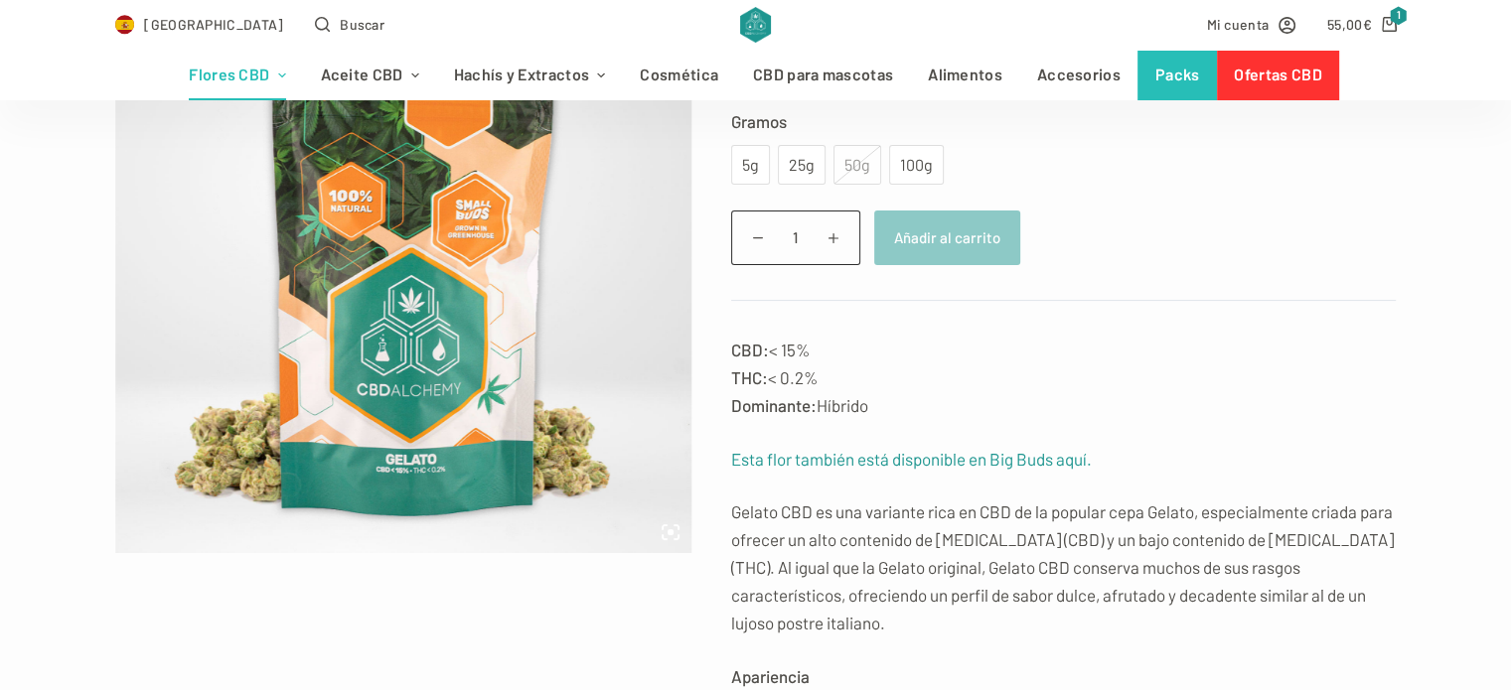
scroll to position [278, 0]
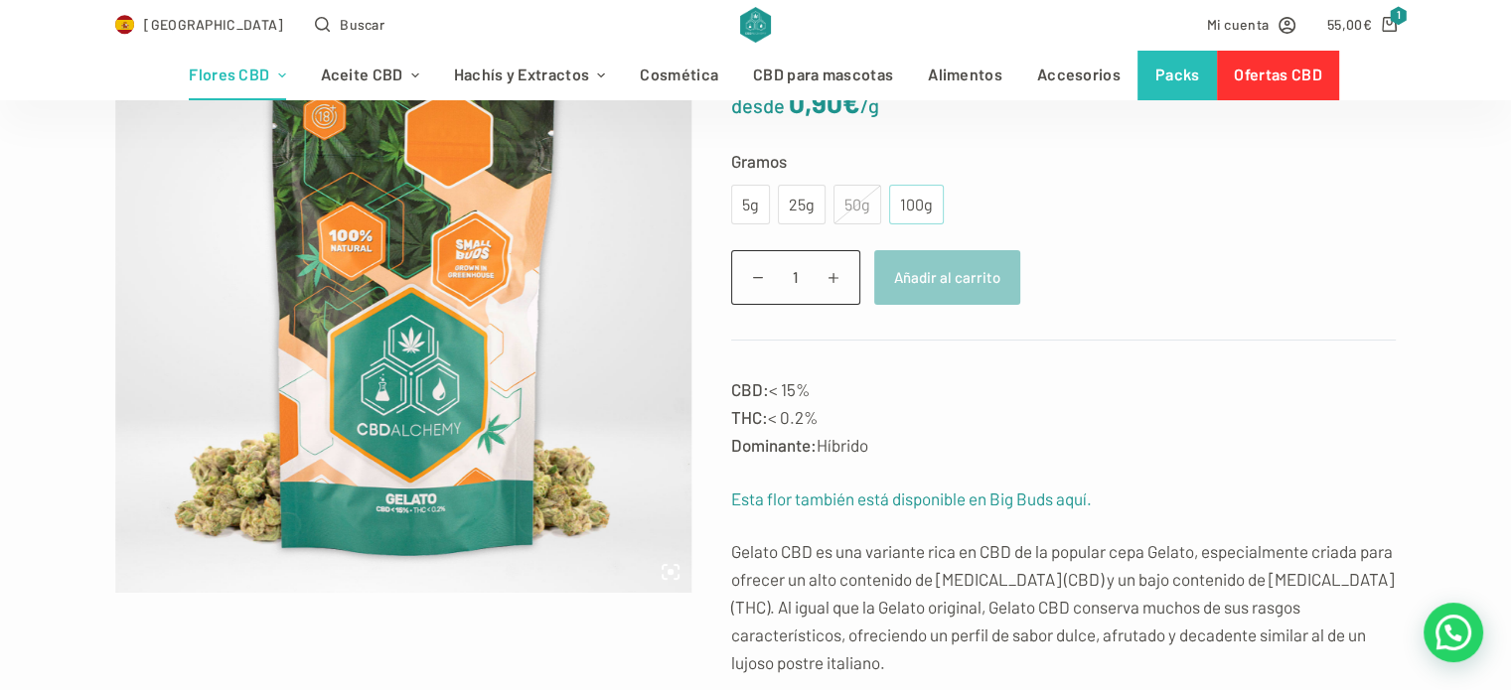
click at [926, 202] on div "100g" at bounding box center [916, 205] width 31 height 26
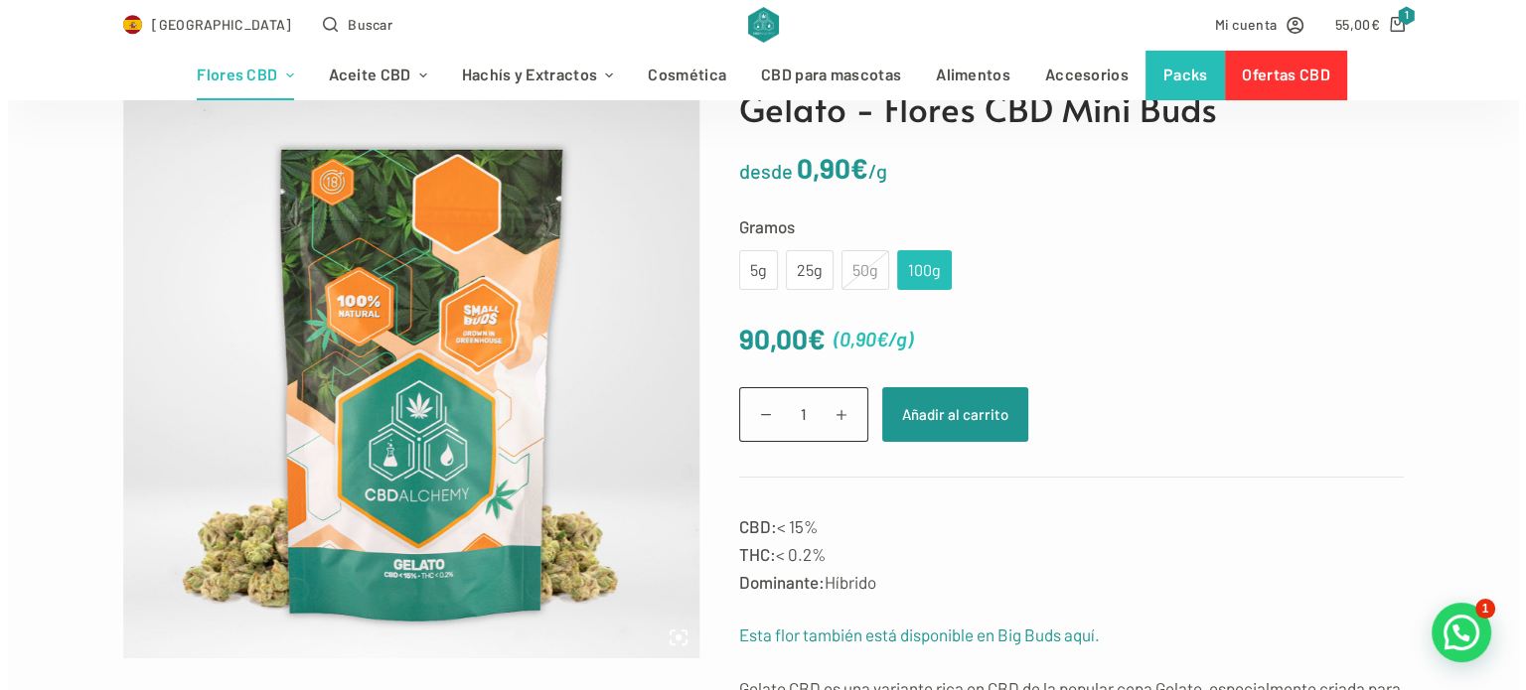
scroll to position [199, 0]
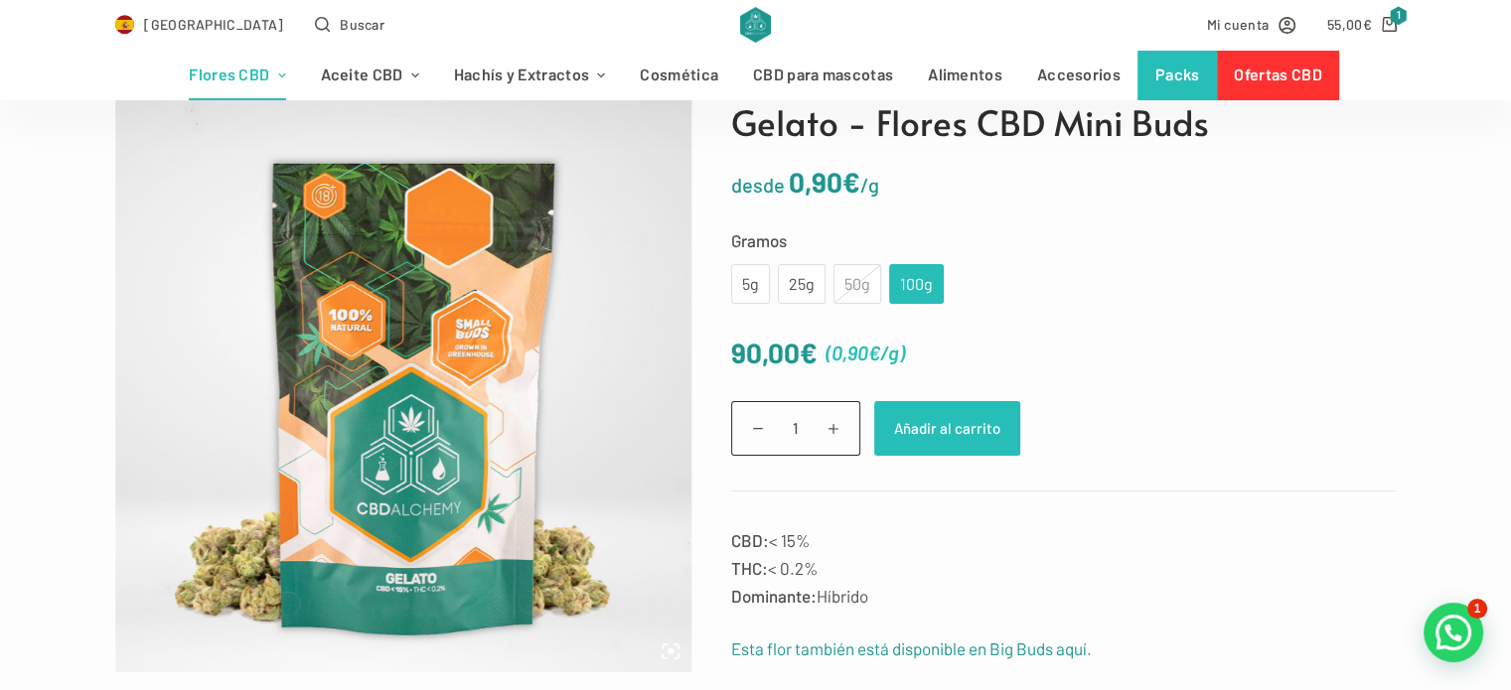
click at [913, 440] on button "Añadir al carrito" at bounding box center [947, 428] width 146 height 55
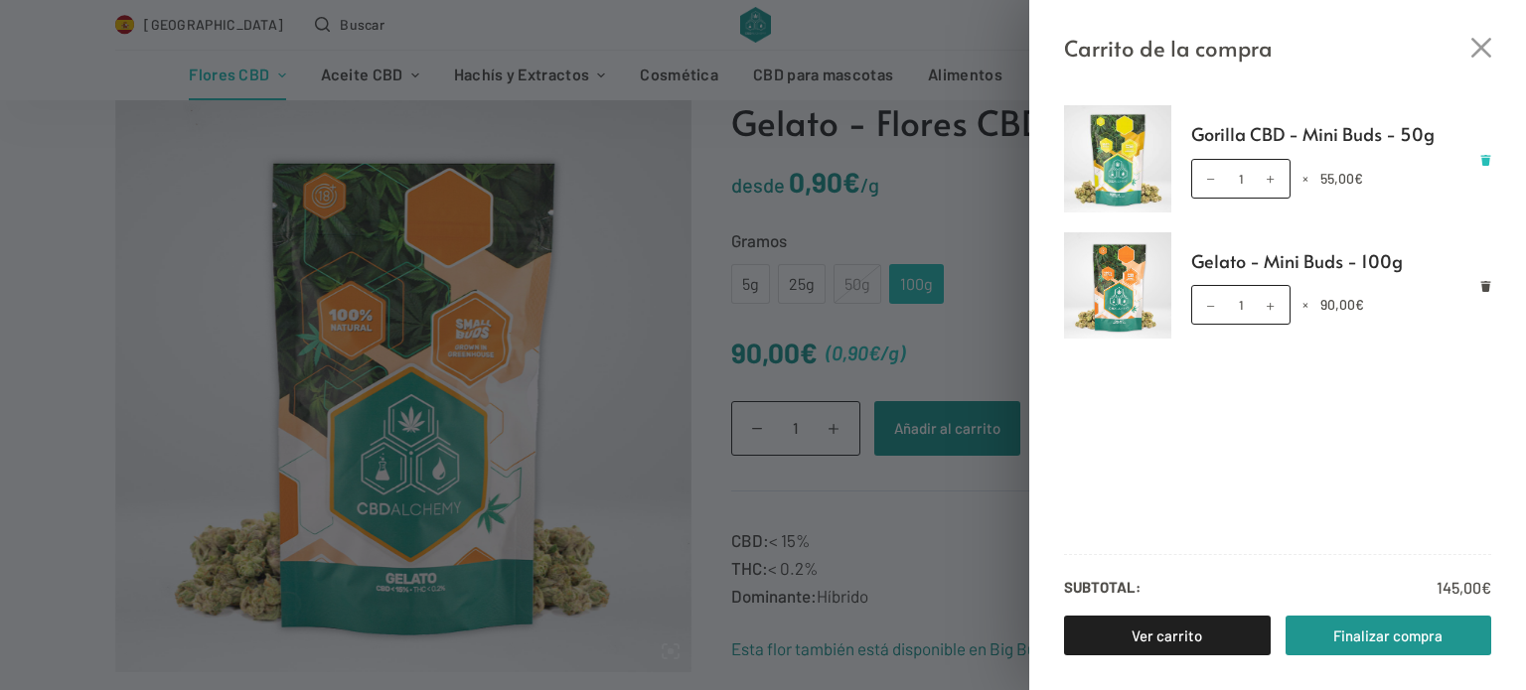
click at [1480, 162] on icon "Eliminar Gorilla CBD - Mini Buds - 50g del carrito" at bounding box center [1485, 160] width 11 height 11
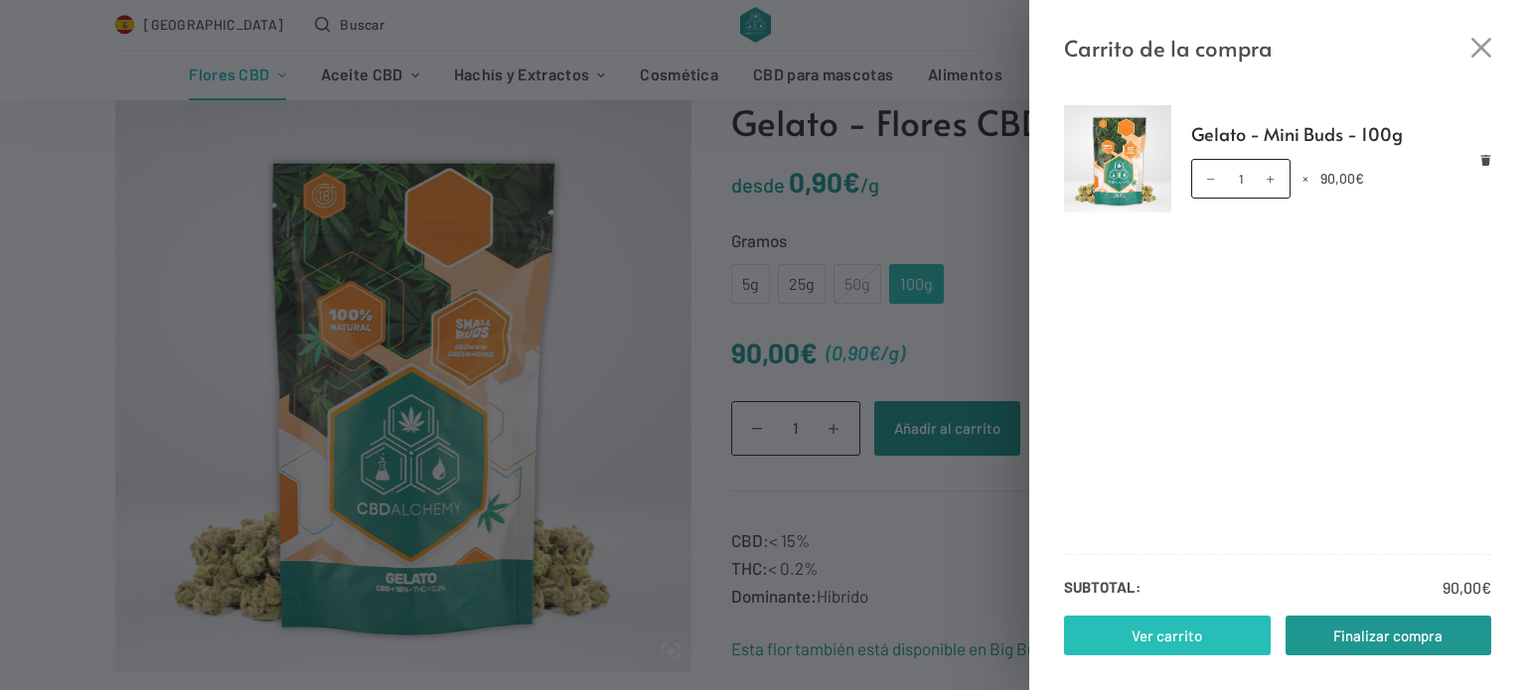
click at [1177, 627] on link "Ver carrito" at bounding box center [1167, 636] width 207 height 40
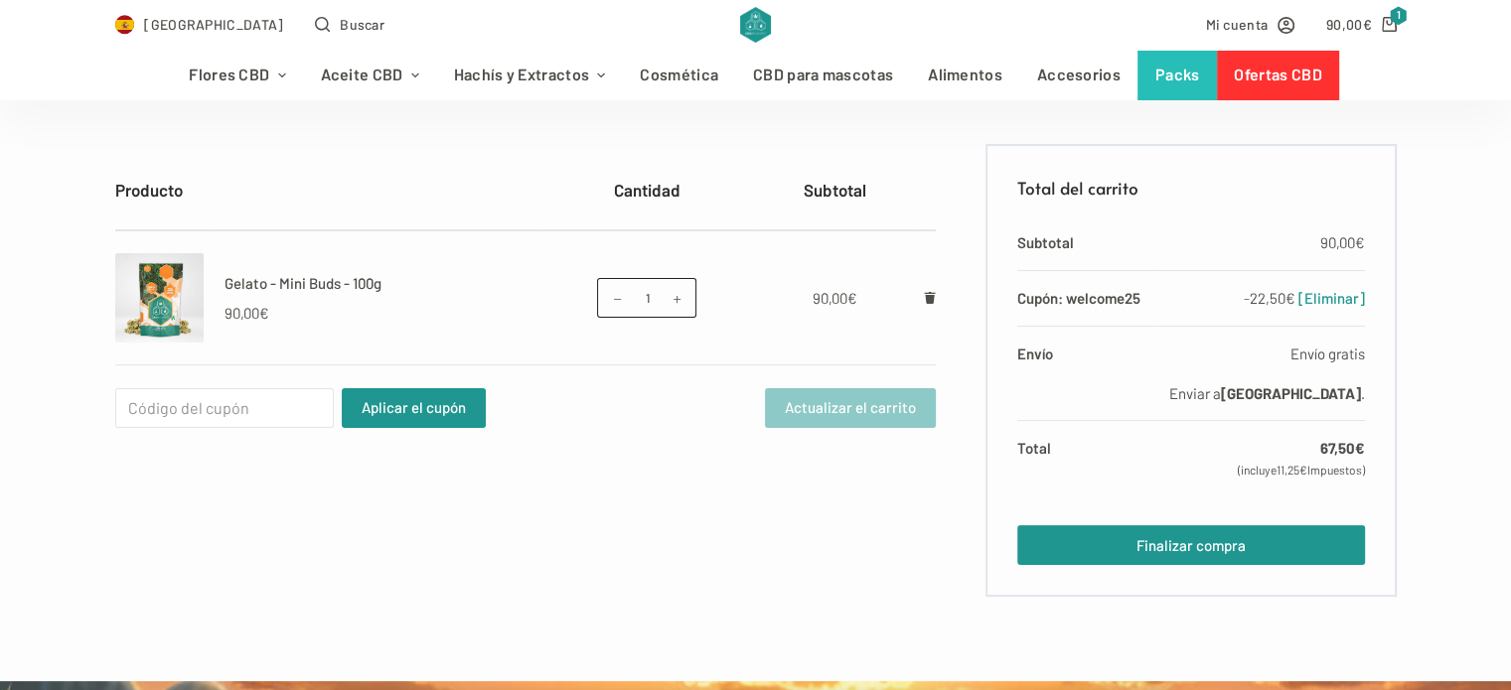
scroll to position [358, 0]
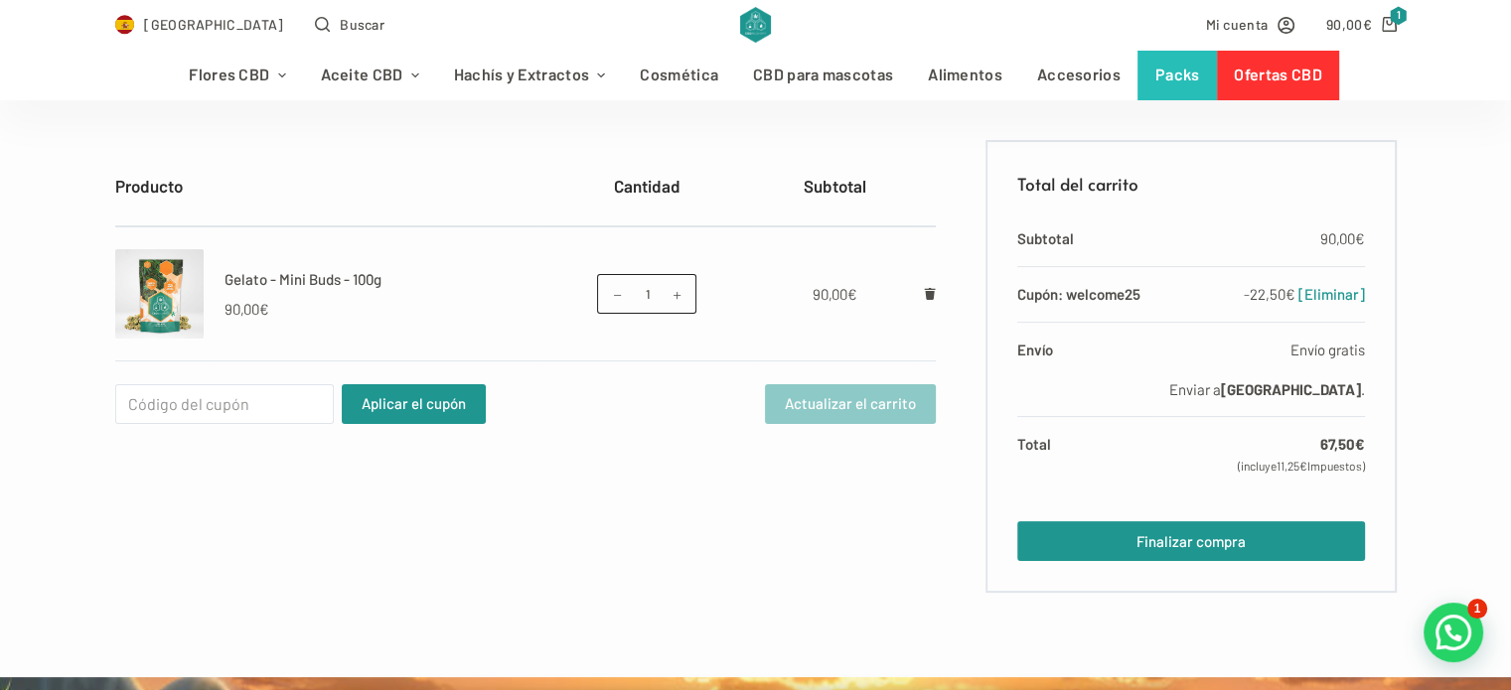
click at [789, 278] on td "90,00 €" at bounding box center [835, 293] width 157 height 135
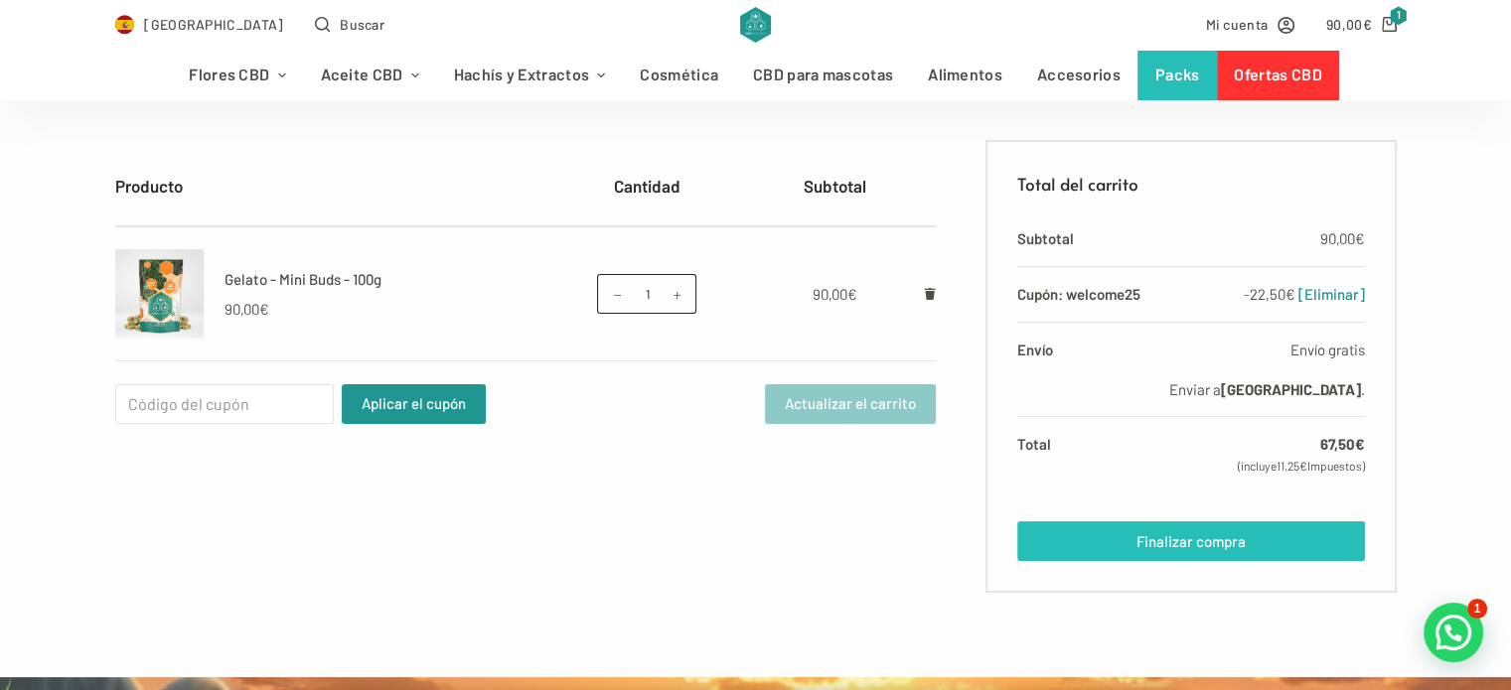
click at [1134, 535] on link "Finalizar compra" at bounding box center [1190, 541] width 347 height 40
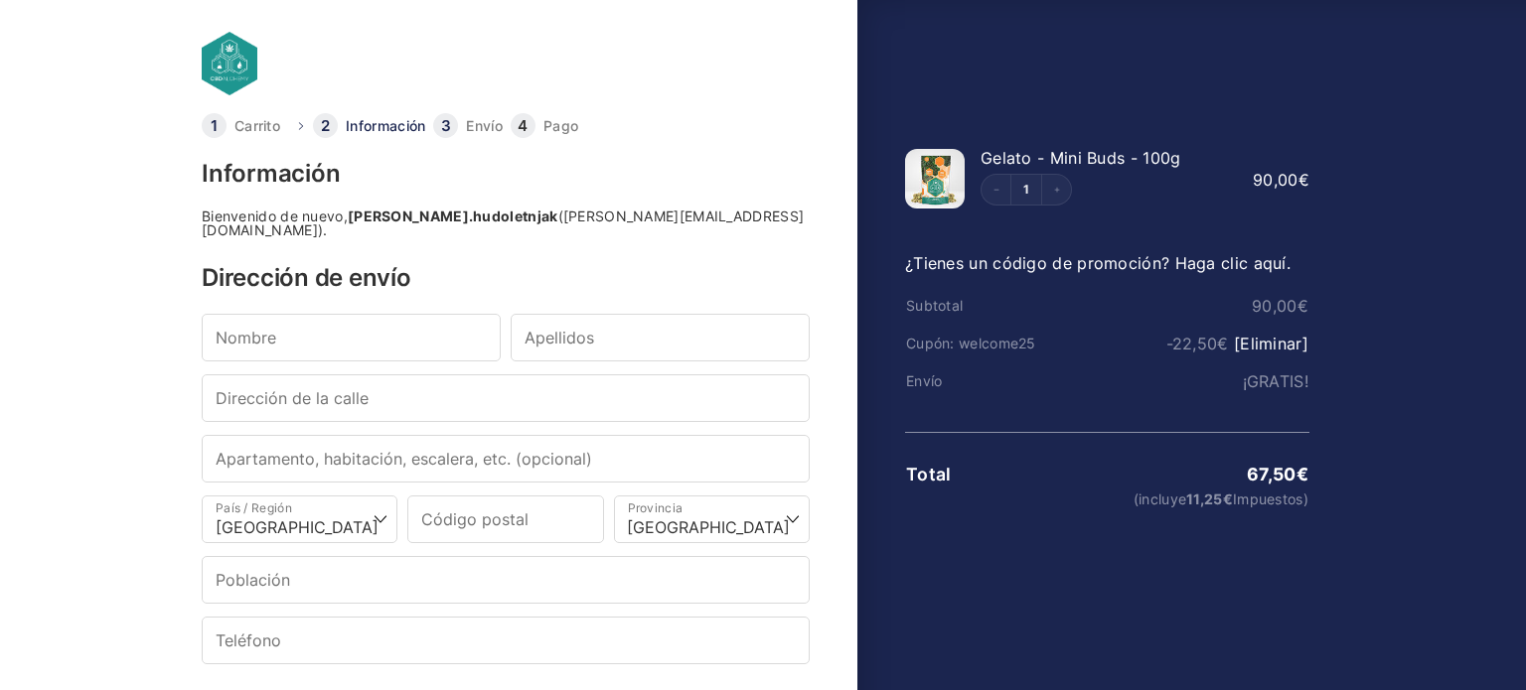
select select "B"
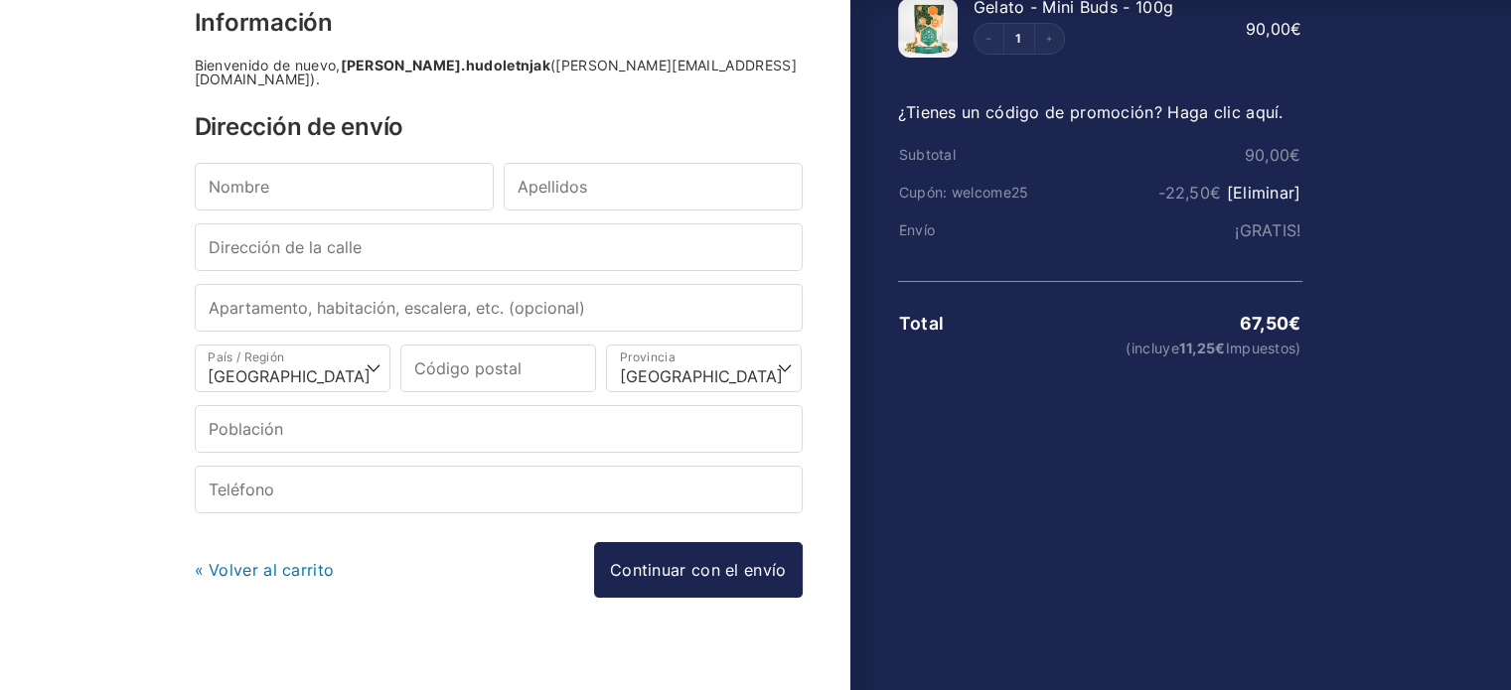
scroll to position [153, 0]
click at [318, 345] on select "Selecciona un país/región… Alemania Austria Bulgaria Bélgica Chipre Croacia Din…" at bounding box center [293, 367] width 196 height 48
click at [632, 97] on div "Información Bienvenido de nuevo, petra.hudoletnjak (petra.hudoletnjak@gmail.com…" at bounding box center [499, 334] width 608 height 651
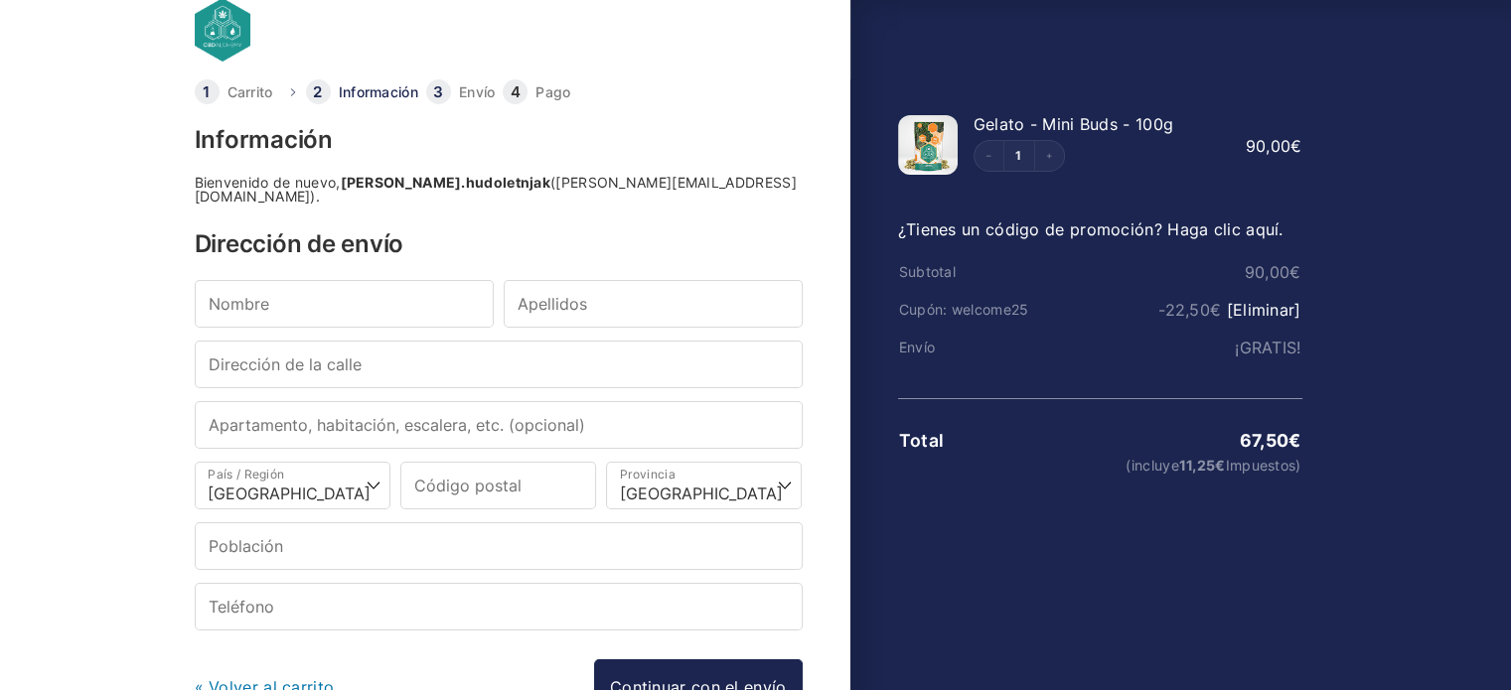
scroll to position [0, 0]
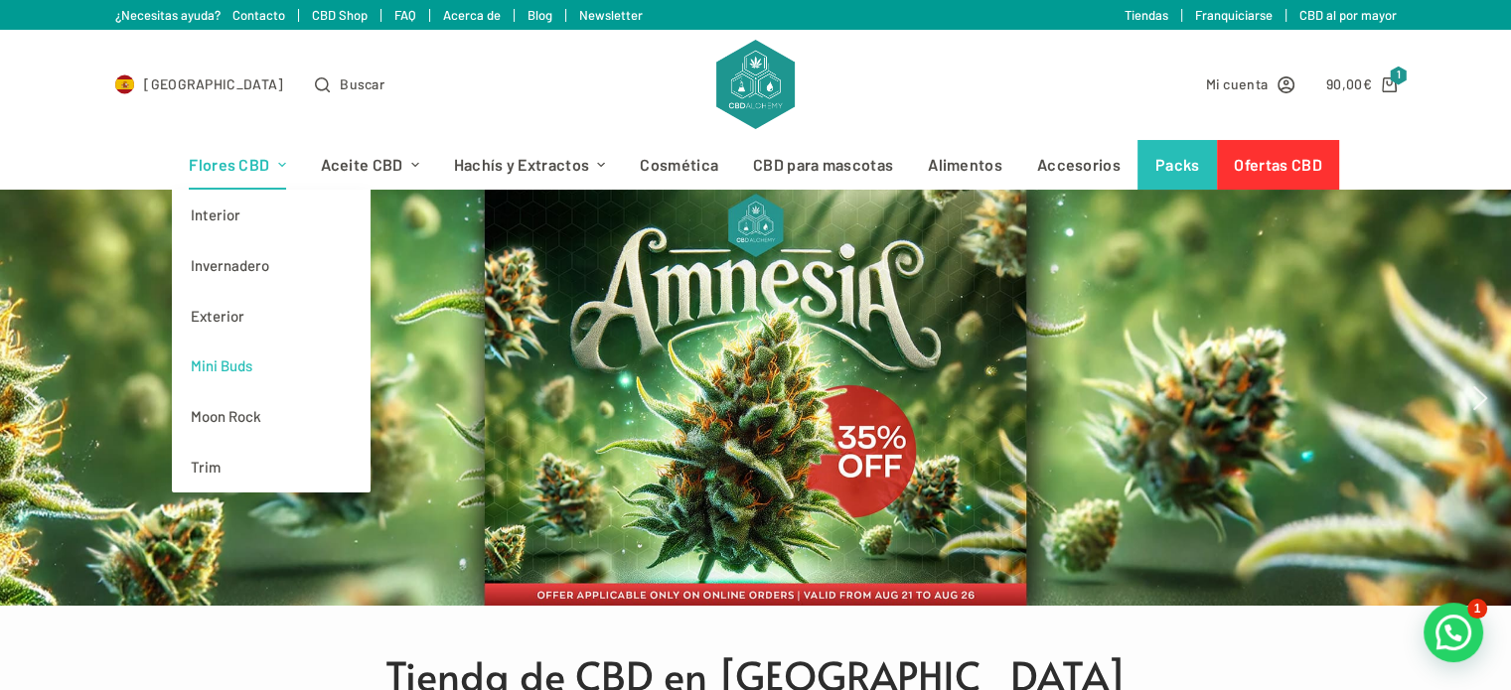
click at [219, 351] on link "Mini Buds" at bounding box center [271, 366] width 199 height 51
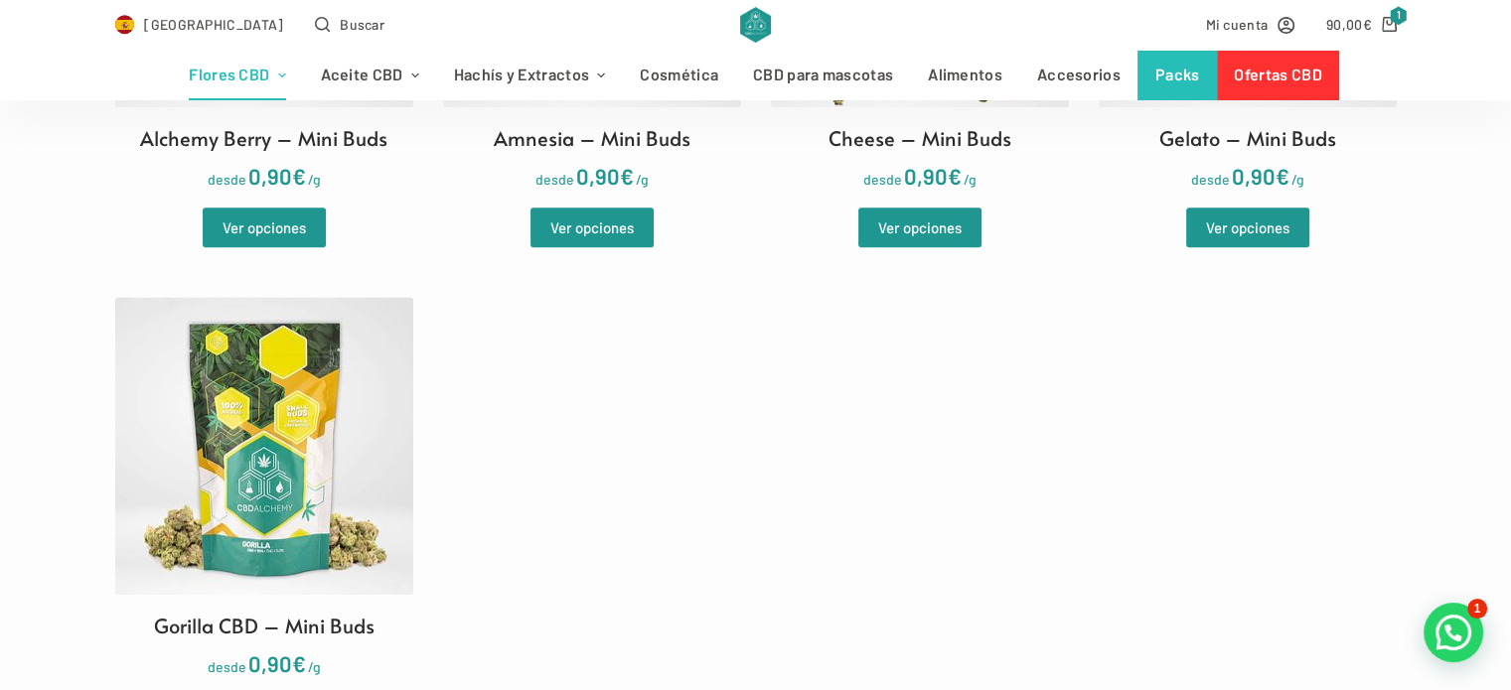
scroll to position [834, 0]
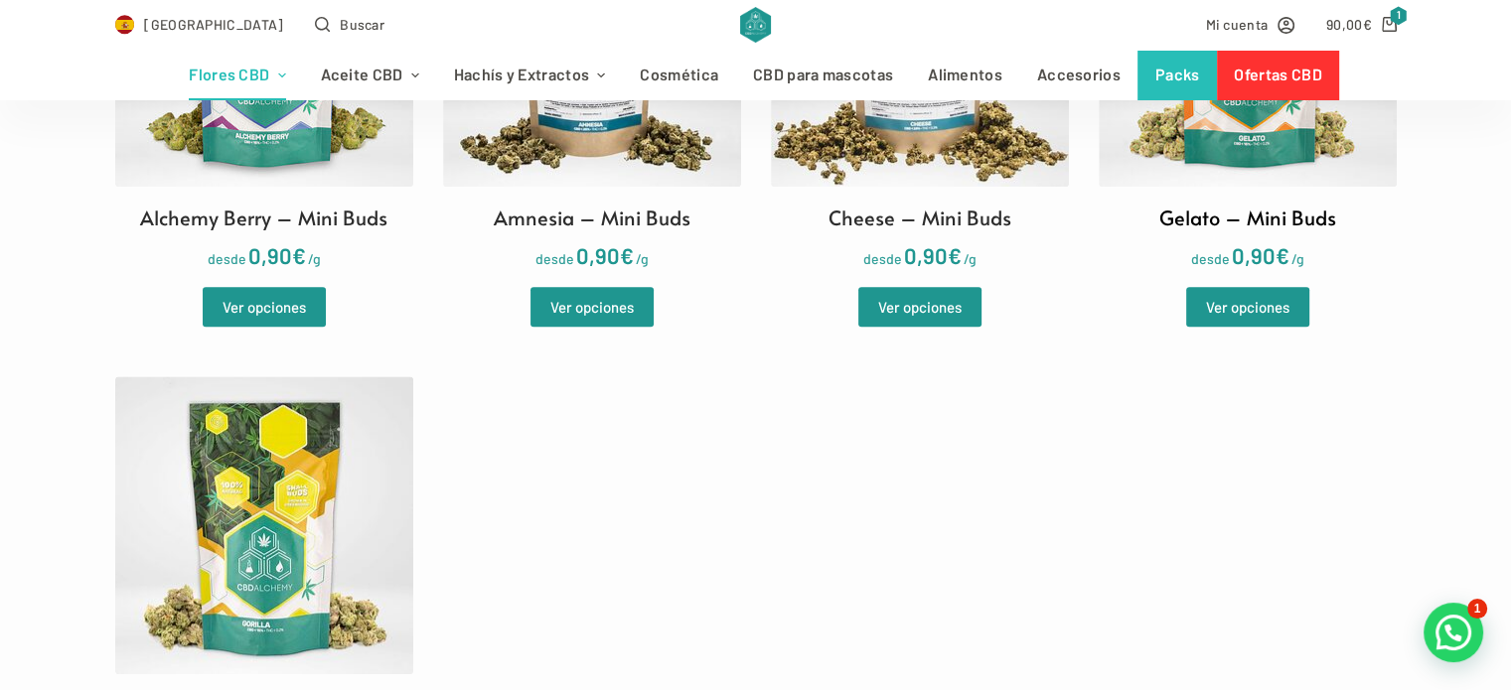
click at [1340, 164] on img at bounding box center [1247, 38] width 298 height 298
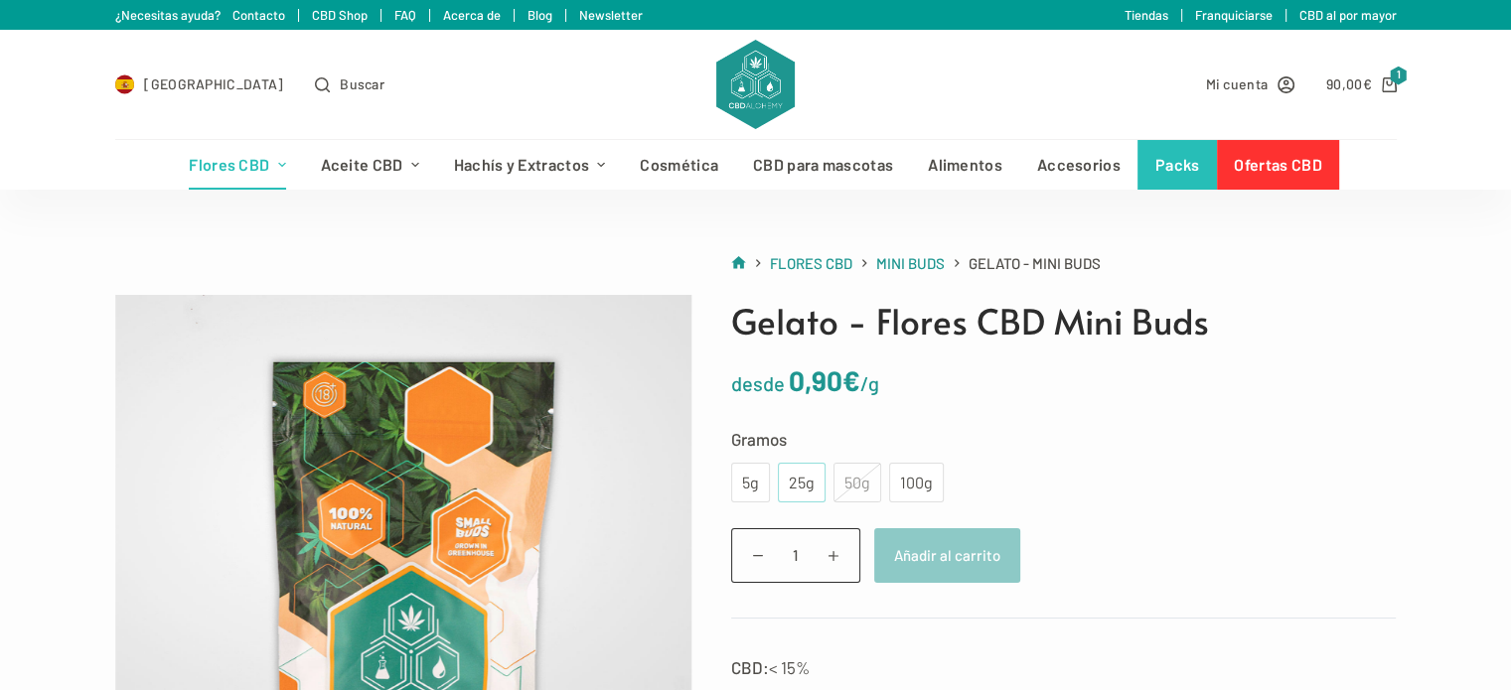
click at [806, 476] on div "25g" at bounding box center [802, 483] width 24 height 26
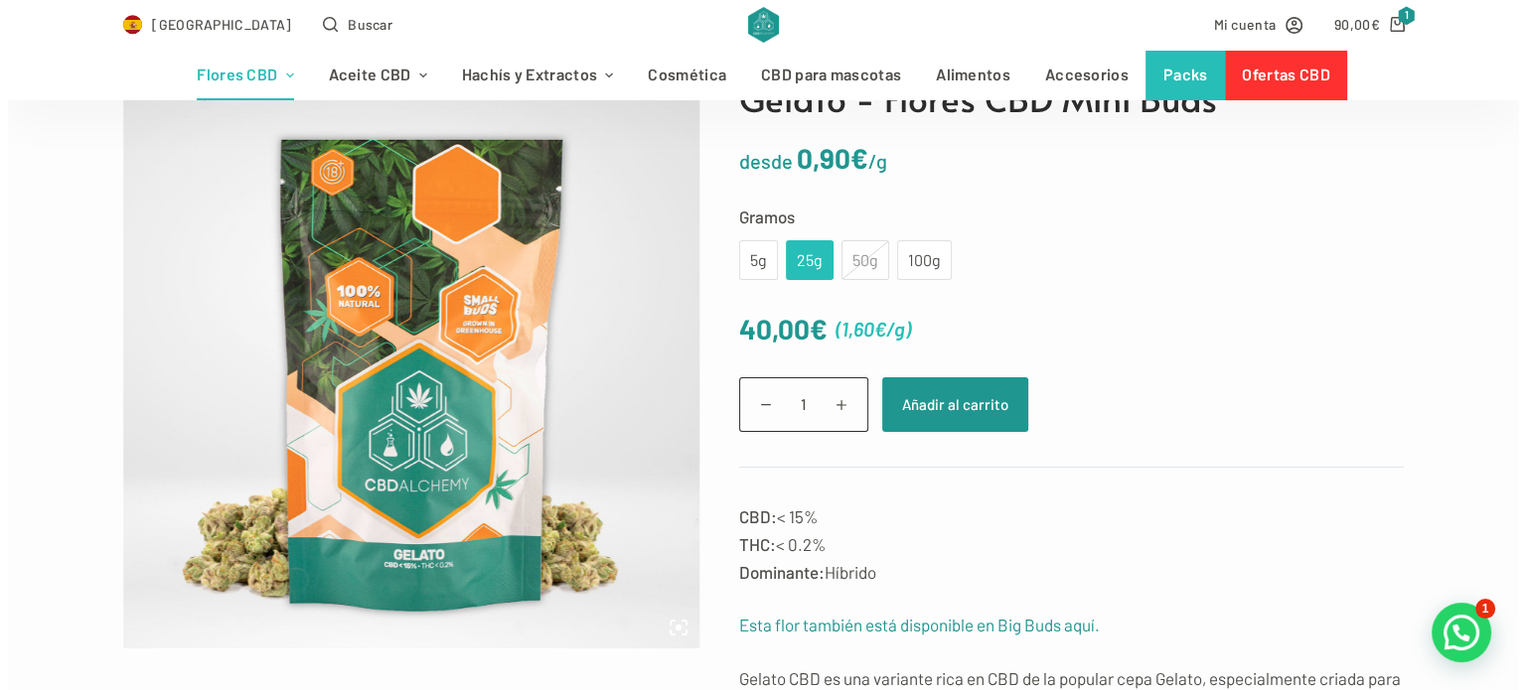
scroll to position [238, 0]
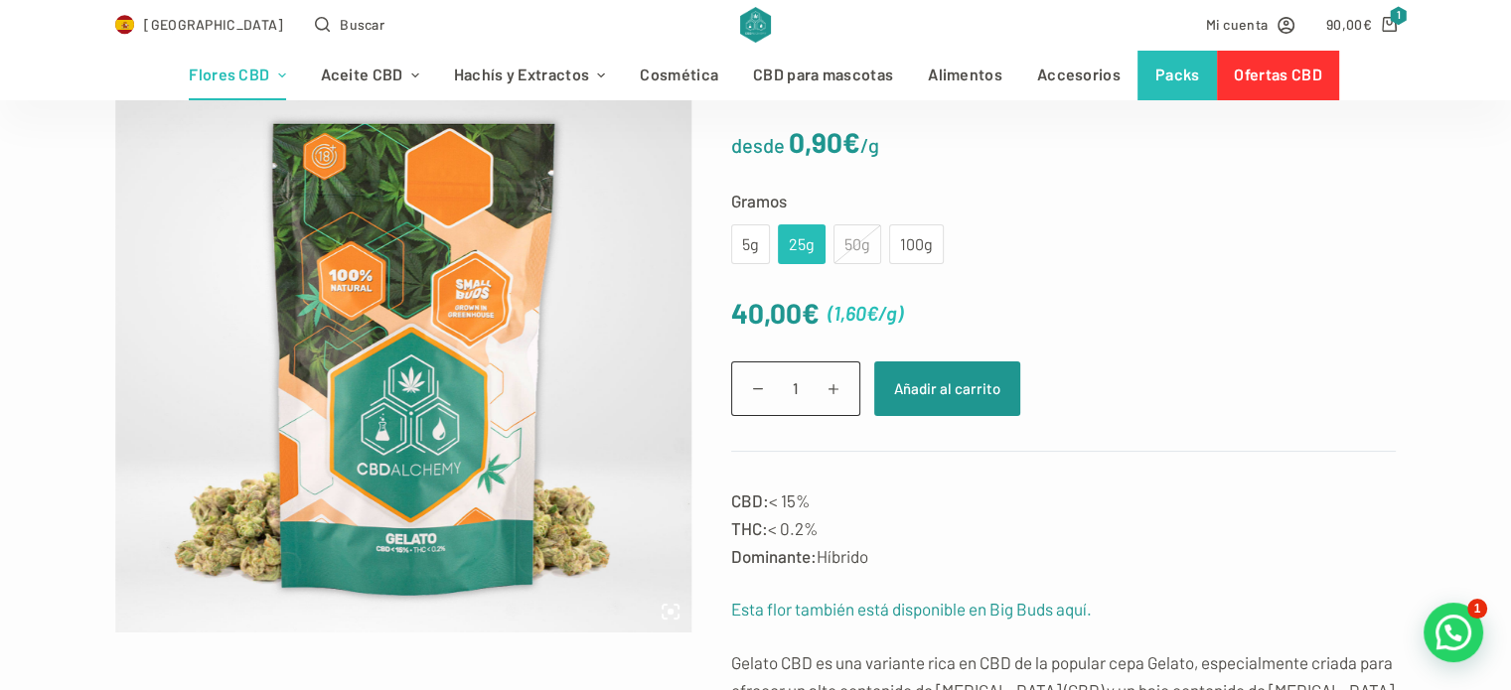
click at [932, 337] on div "40,00 € ( 1,60 € /g ) Gelato - Mini Buds cantidad 1 Añadir al carrito" at bounding box center [1063, 353] width 665 height 126
click at [1343, 31] on bdi "90,00 €" at bounding box center [1349, 24] width 46 height 17
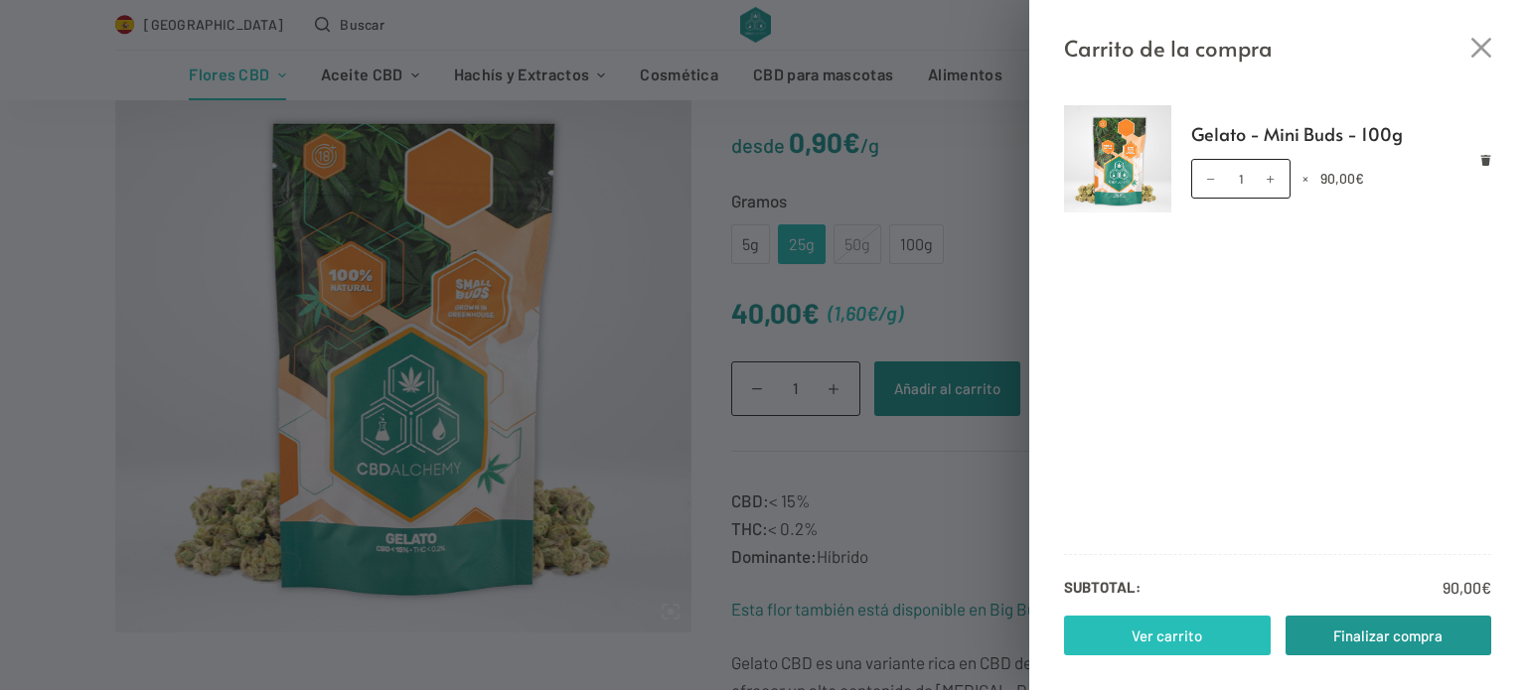
click at [1171, 636] on link "Ver carrito" at bounding box center [1167, 636] width 207 height 40
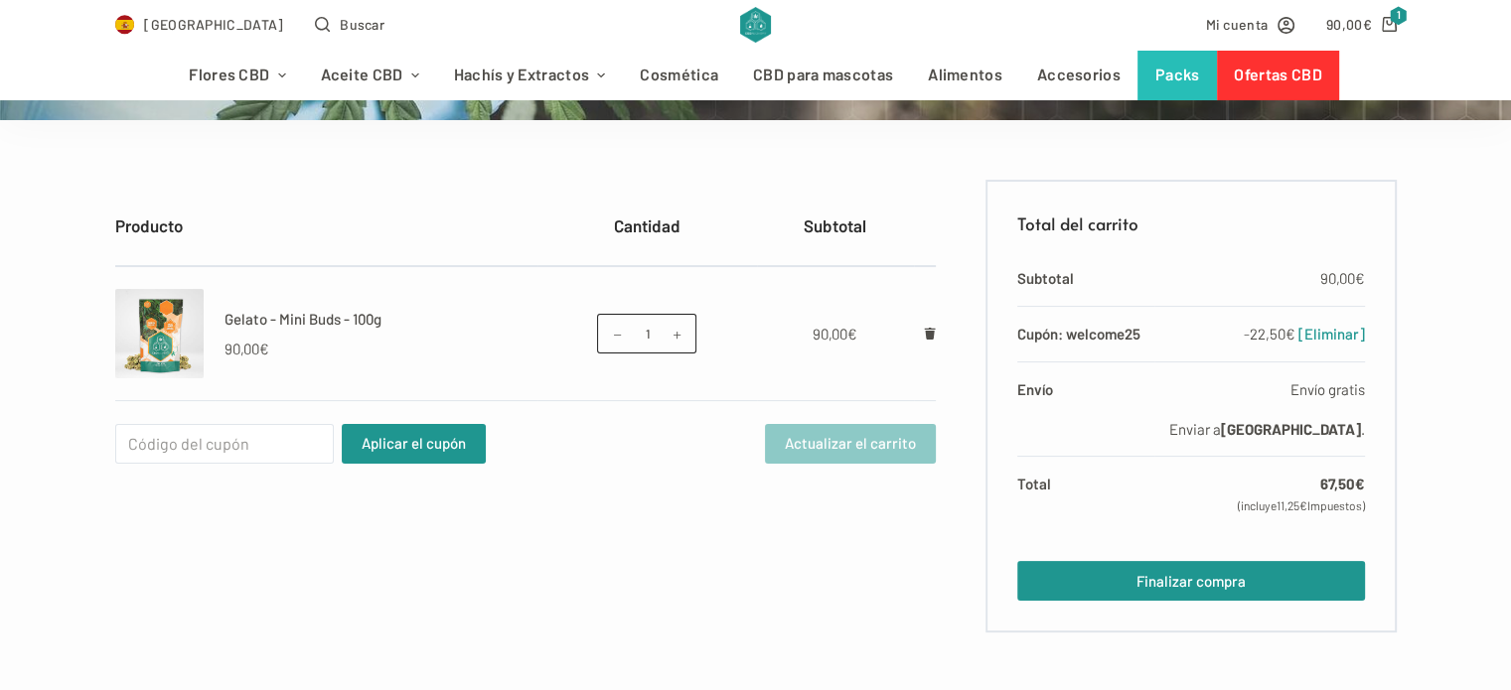
scroll to position [358, 0]
